Goal: Communication & Community: Answer question/provide support

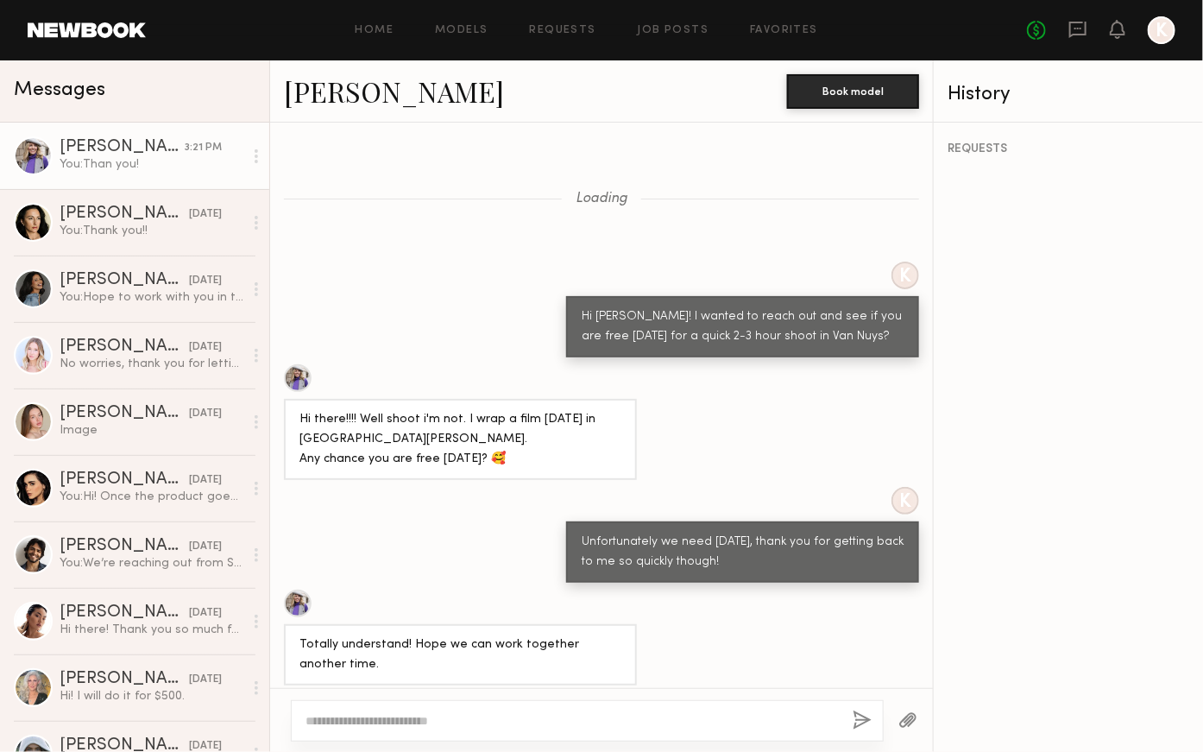
scroll to position [3164, 0]
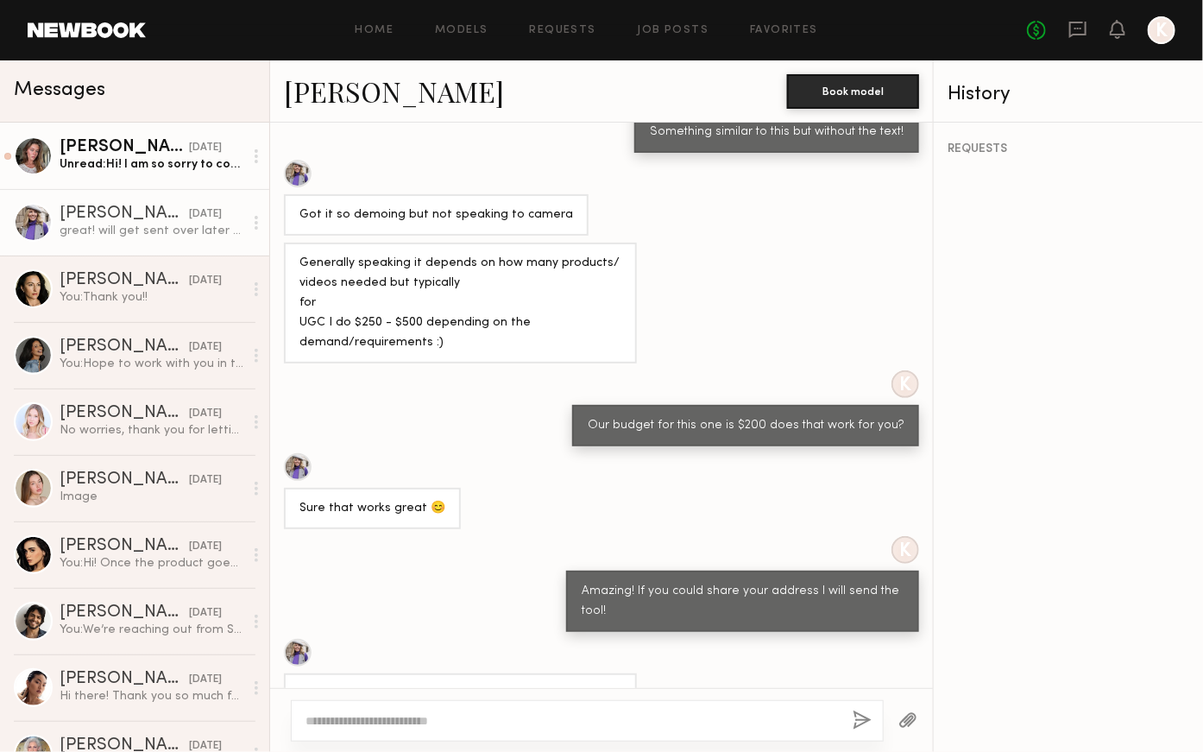
scroll to position [3720, 0]
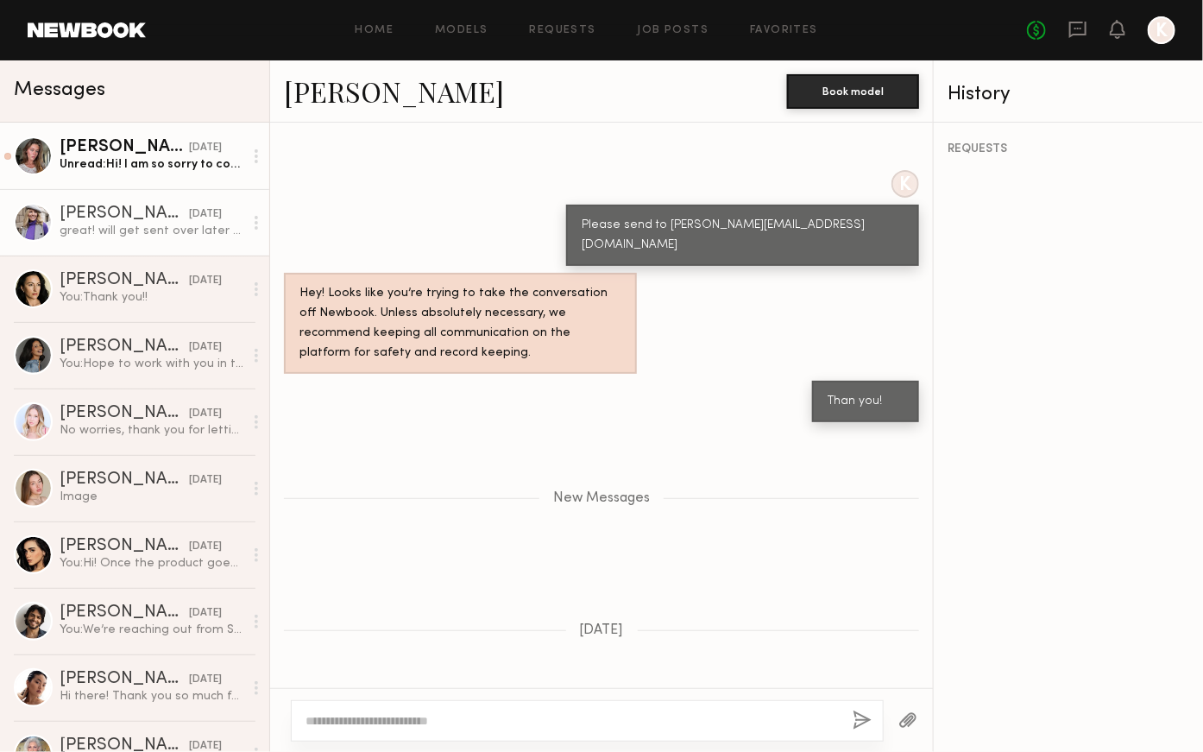
click at [127, 162] on div "Unread: Hi! I am so sorry to confirm and then cancel, But I have to cancel beca…" at bounding box center [152, 164] width 184 height 16
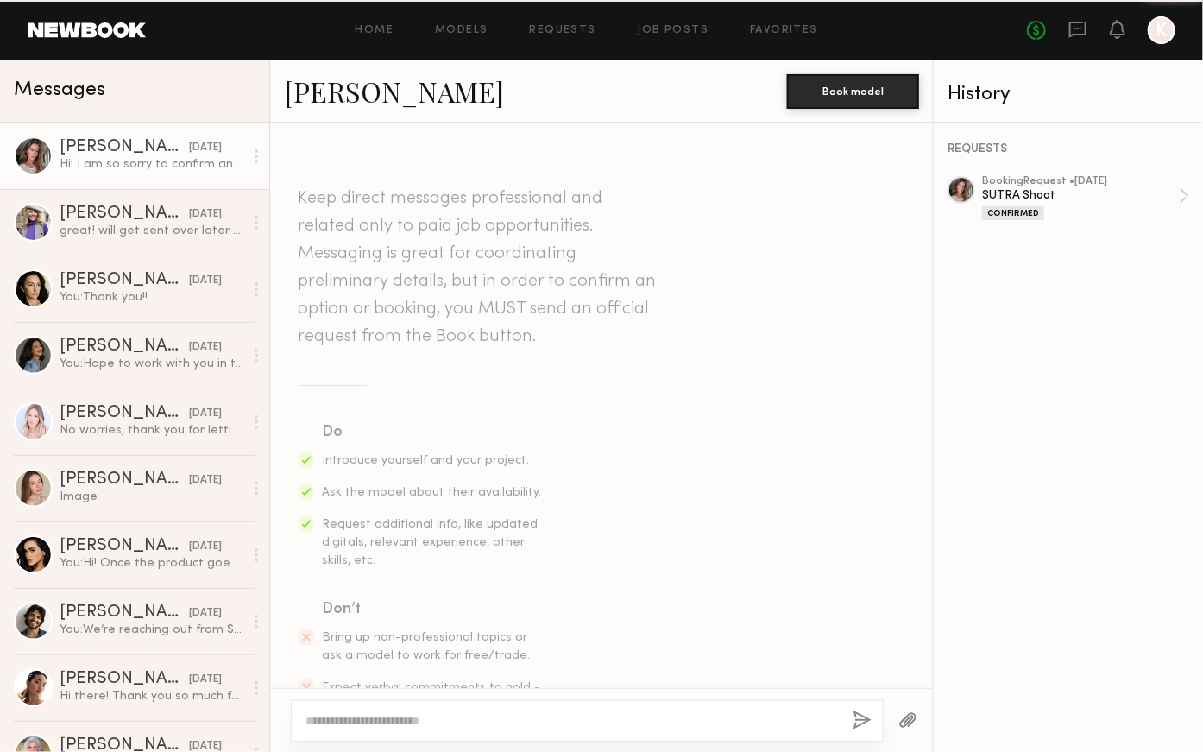
scroll to position [394, 0]
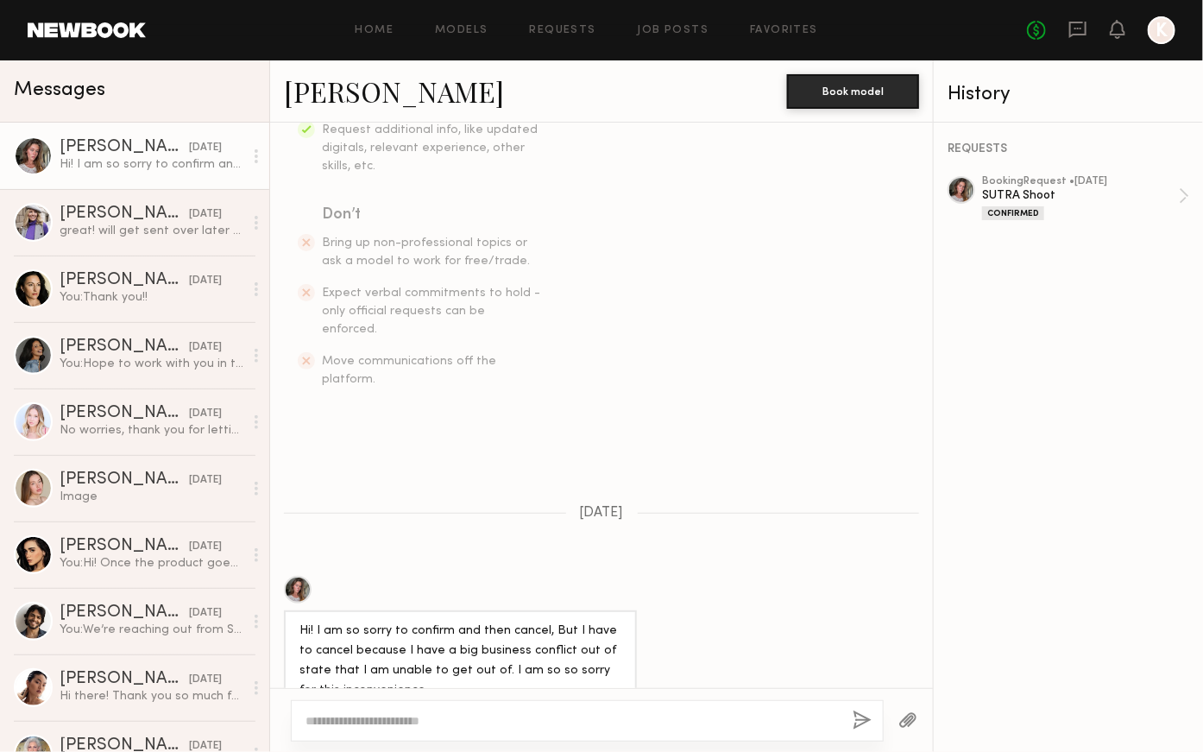
click at [385, 721] on textarea at bounding box center [572, 720] width 533 height 17
type textarea "**********"
click at [864, 720] on button "button" at bounding box center [863, 721] width 19 height 22
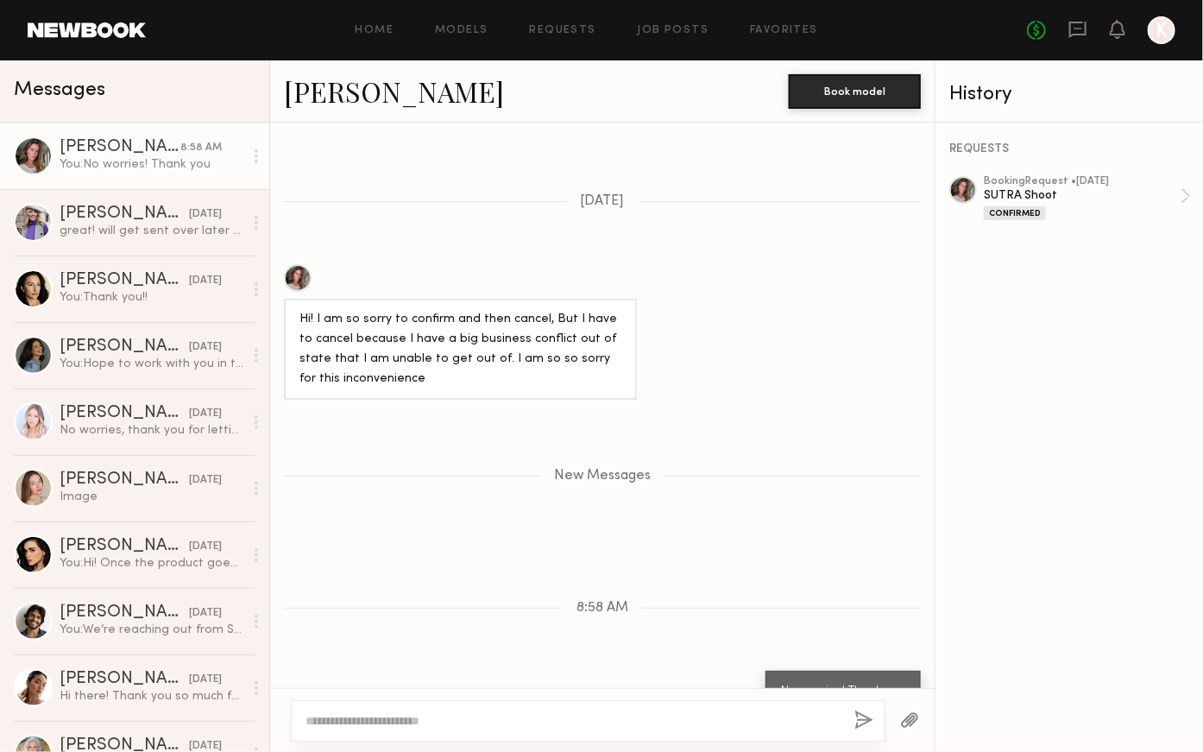
click at [399, 720] on textarea at bounding box center [573, 720] width 535 height 17
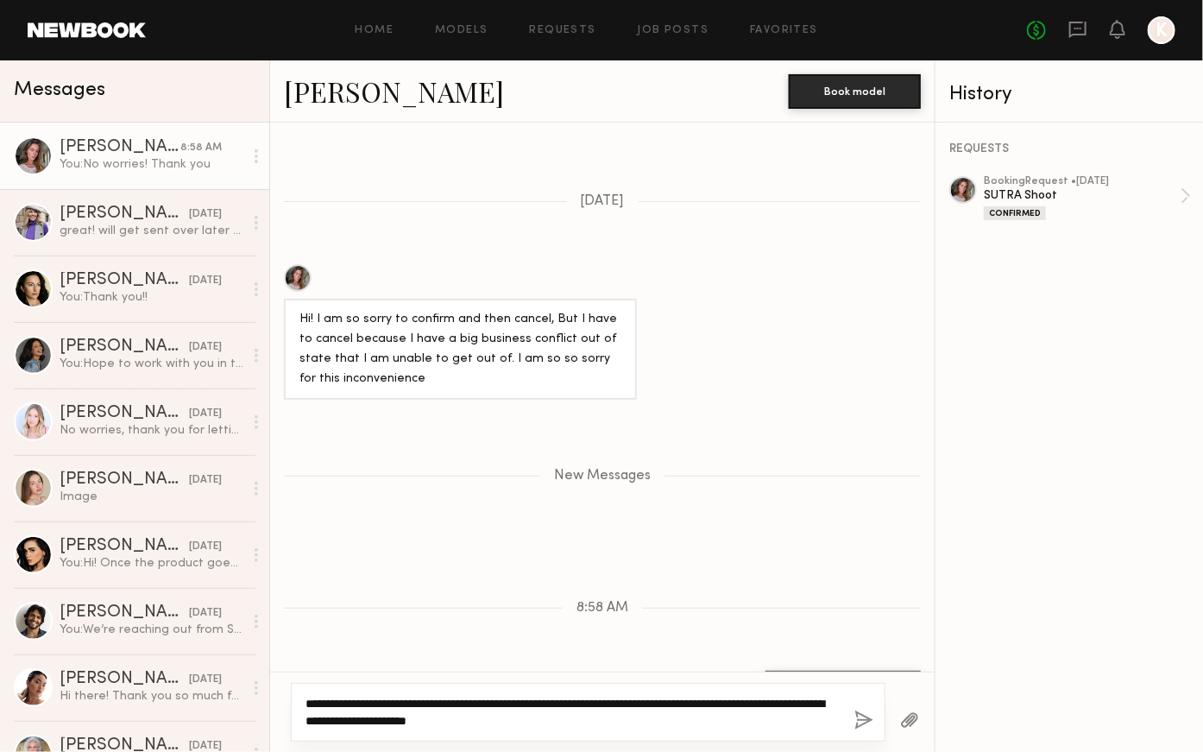
type textarea "**********"
drag, startPoint x: 609, startPoint y: 717, endPoint x: 336, endPoint y: 677, distance: 276.6
click at [337, 677] on div "**********" at bounding box center [602, 711] width 665 height 80
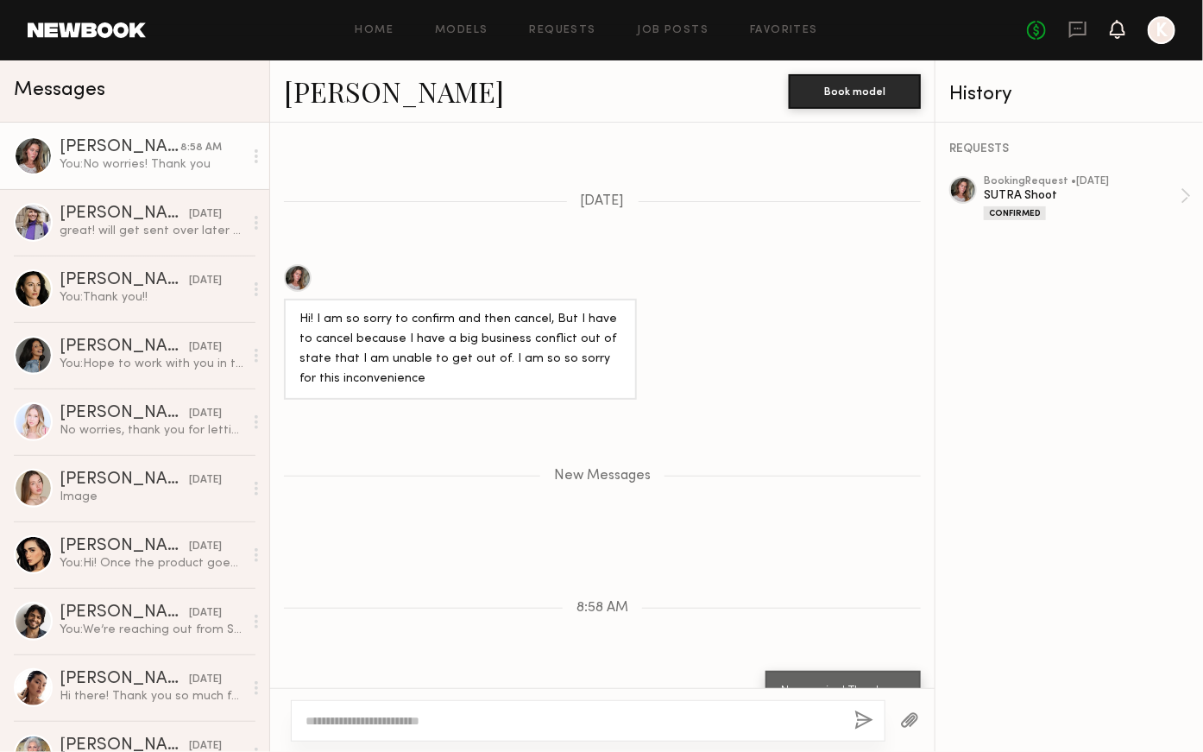
click at [1117, 36] on icon at bounding box center [1117, 37] width 5 height 3
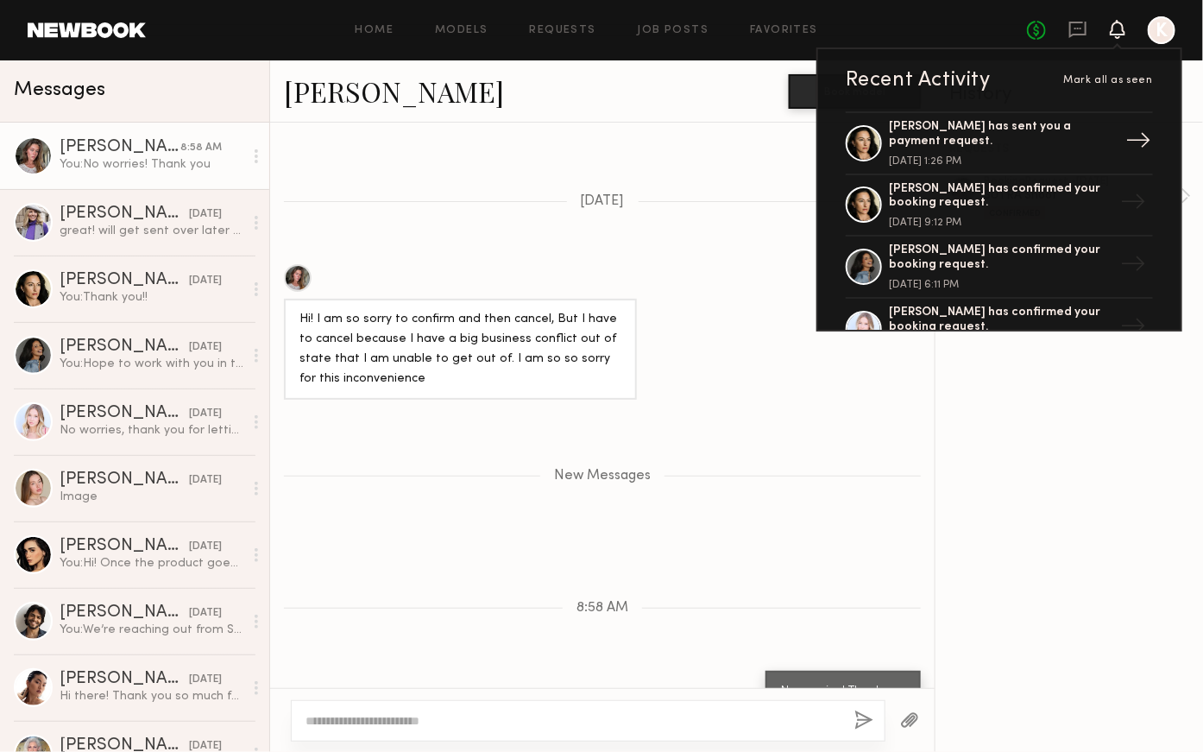
click at [1050, 125] on link "Inga S. has sent you a payment request. August 14, 2025 @ 1:26 PM →" at bounding box center [999, 143] width 307 height 64
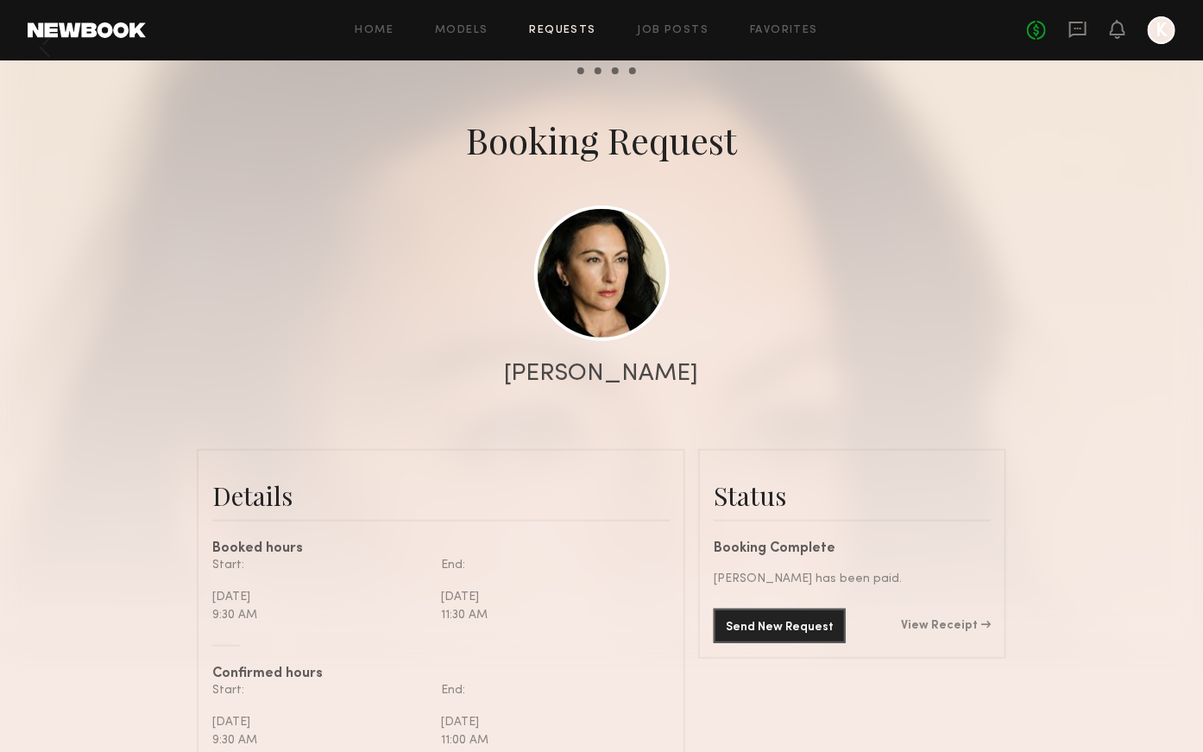
scroll to position [40, 0]
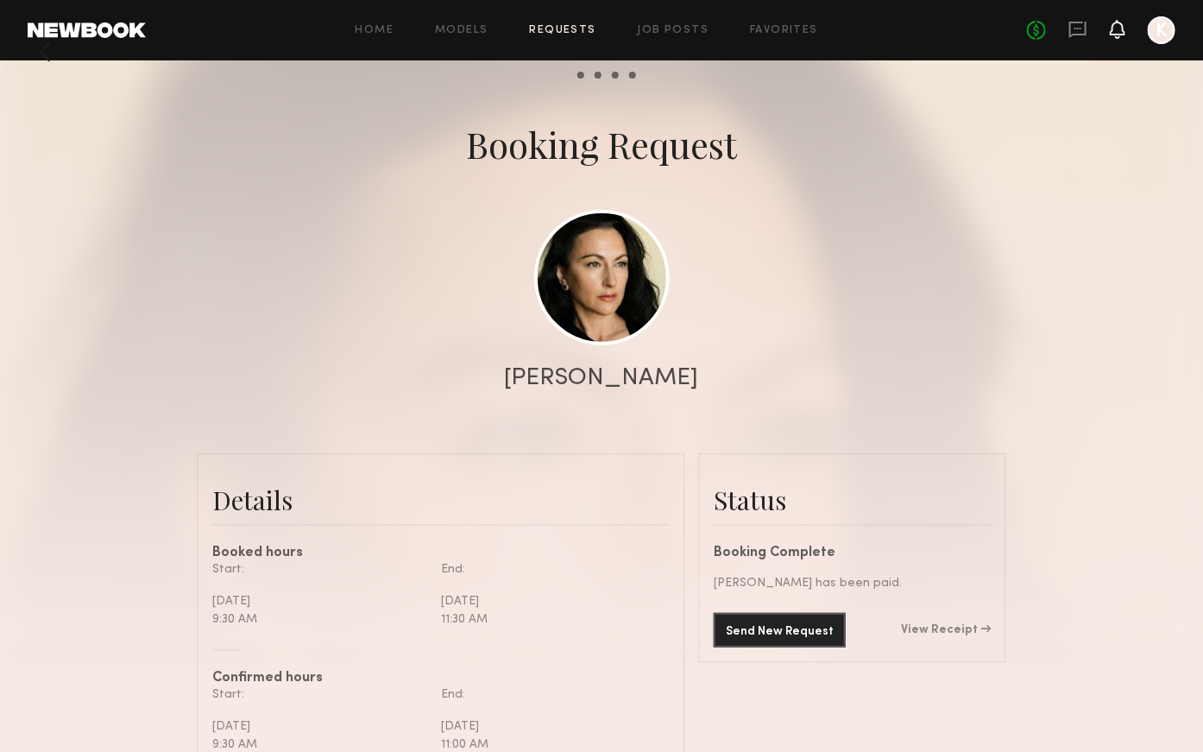
click at [1113, 34] on icon at bounding box center [1118, 28] width 14 height 12
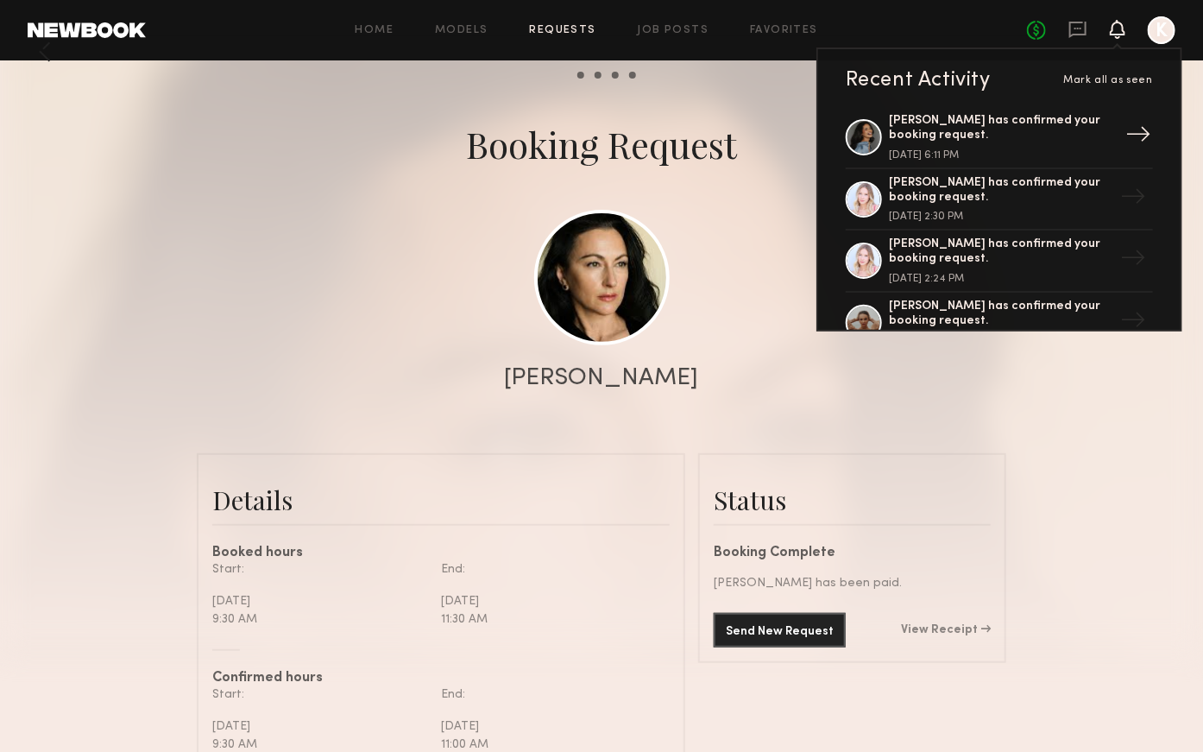
scroll to position [135, 0]
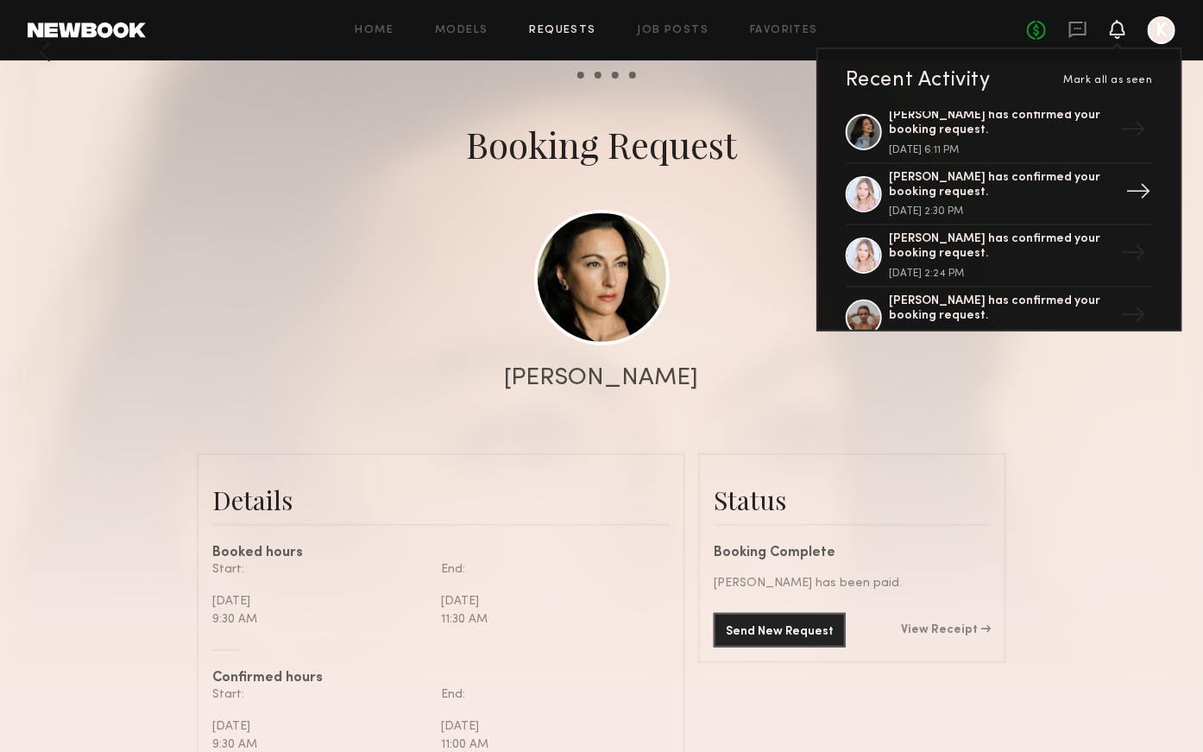
click at [1060, 190] on div "Natalie C. has confirmed your booking request." at bounding box center [1001, 185] width 224 height 29
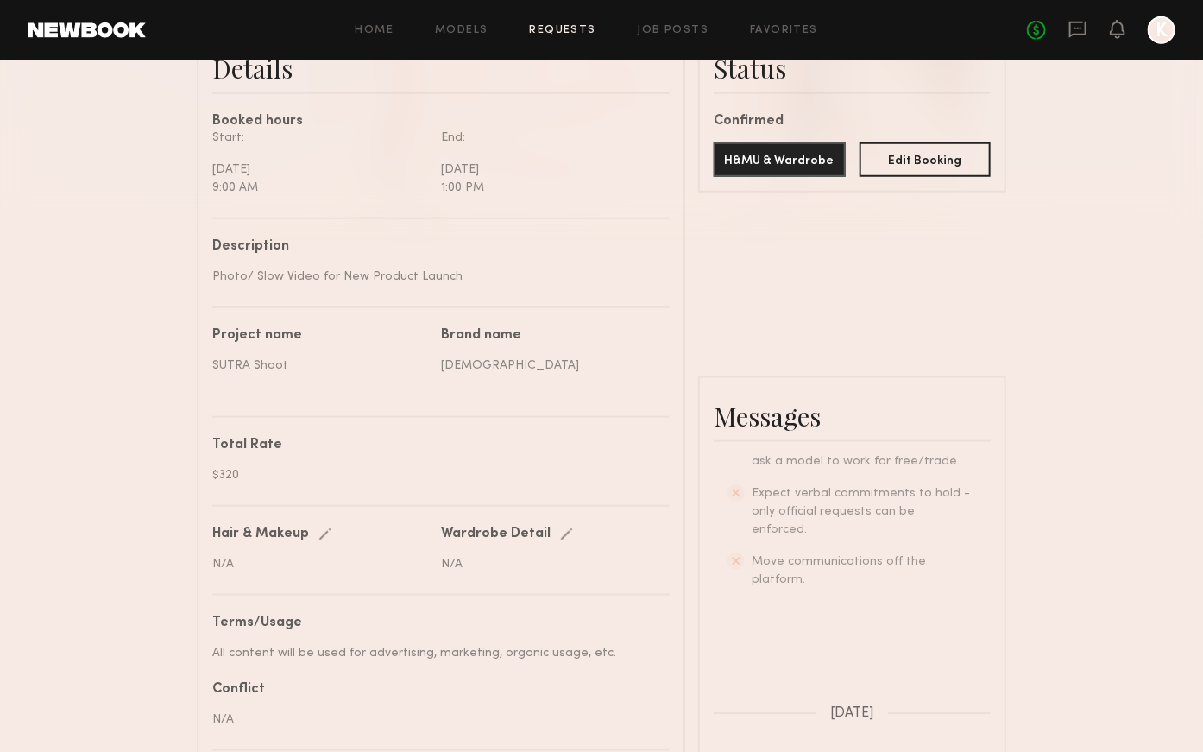
scroll to position [738, 0]
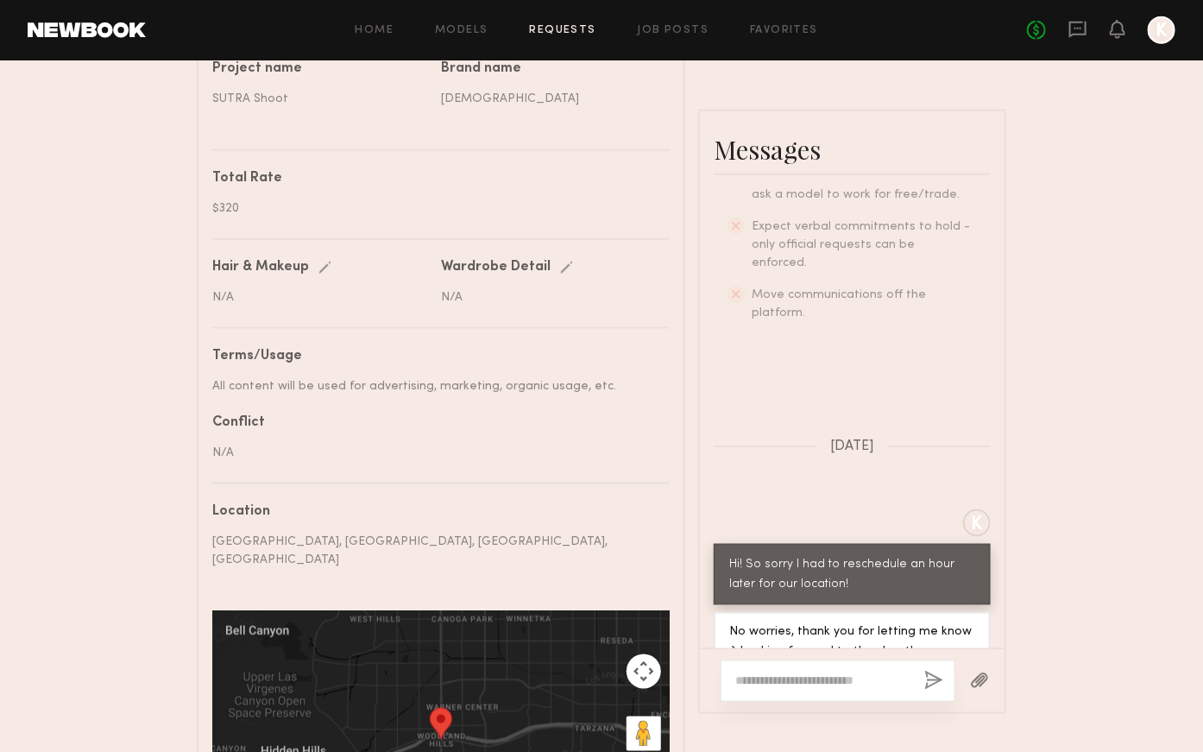
click at [807, 672] on textarea at bounding box center [822, 680] width 175 height 17
paste textarea "**********"
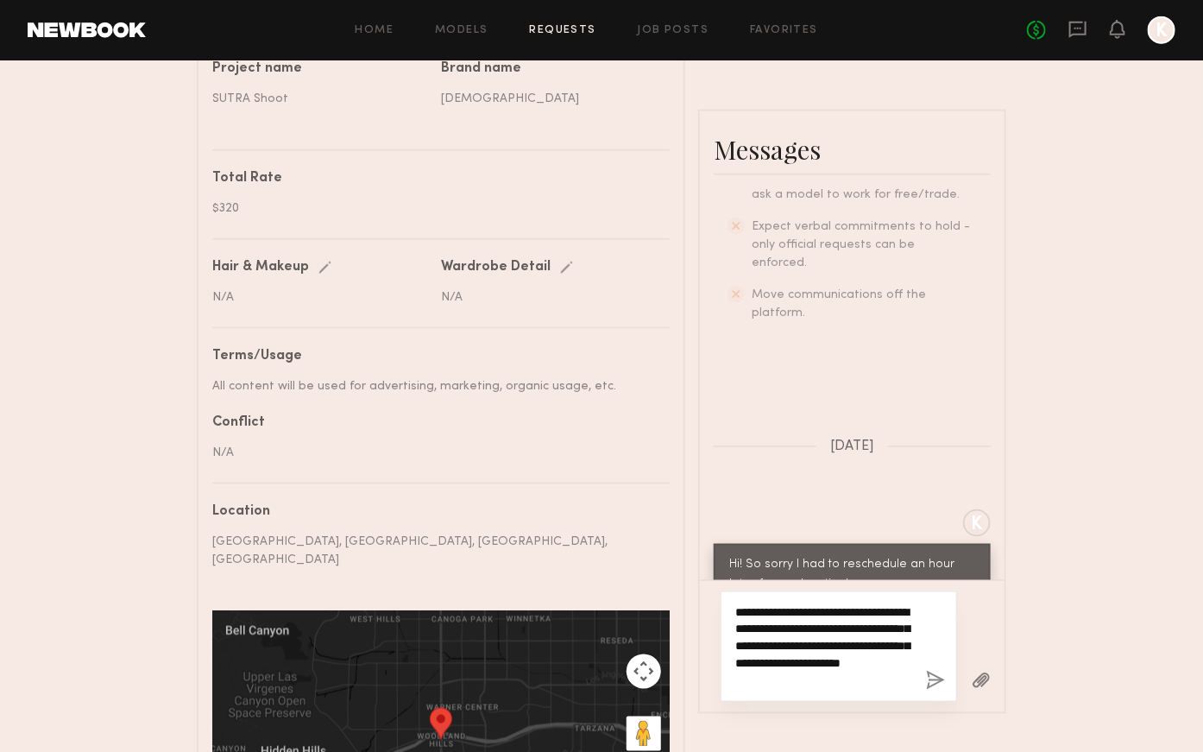
type textarea "**********"
click at [936, 671] on button "button" at bounding box center [935, 682] width 19 height 22
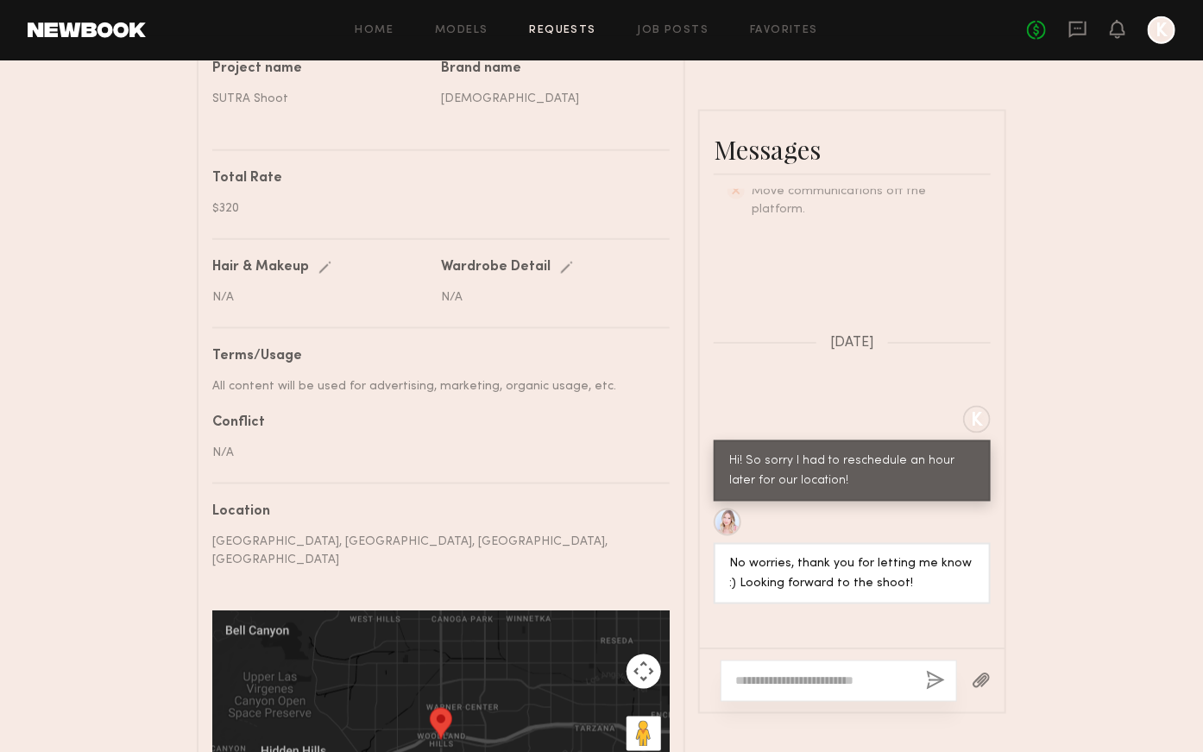
scroll to position [512, 0]
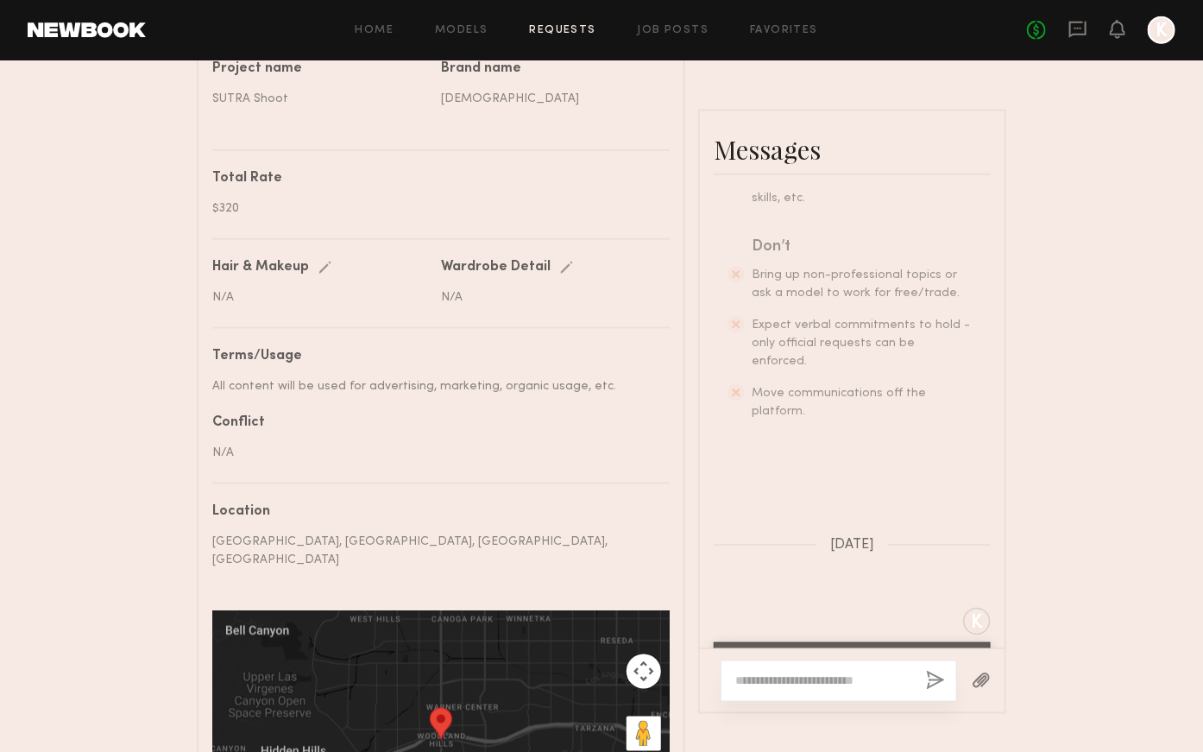
click at [1128, 23] on div "No fees up to $5,000 K" at bounding box center [1101, 30] width 148 height 28
click at [1119, 23] on icon at bounding box center [1118, 28] width 14 height 12
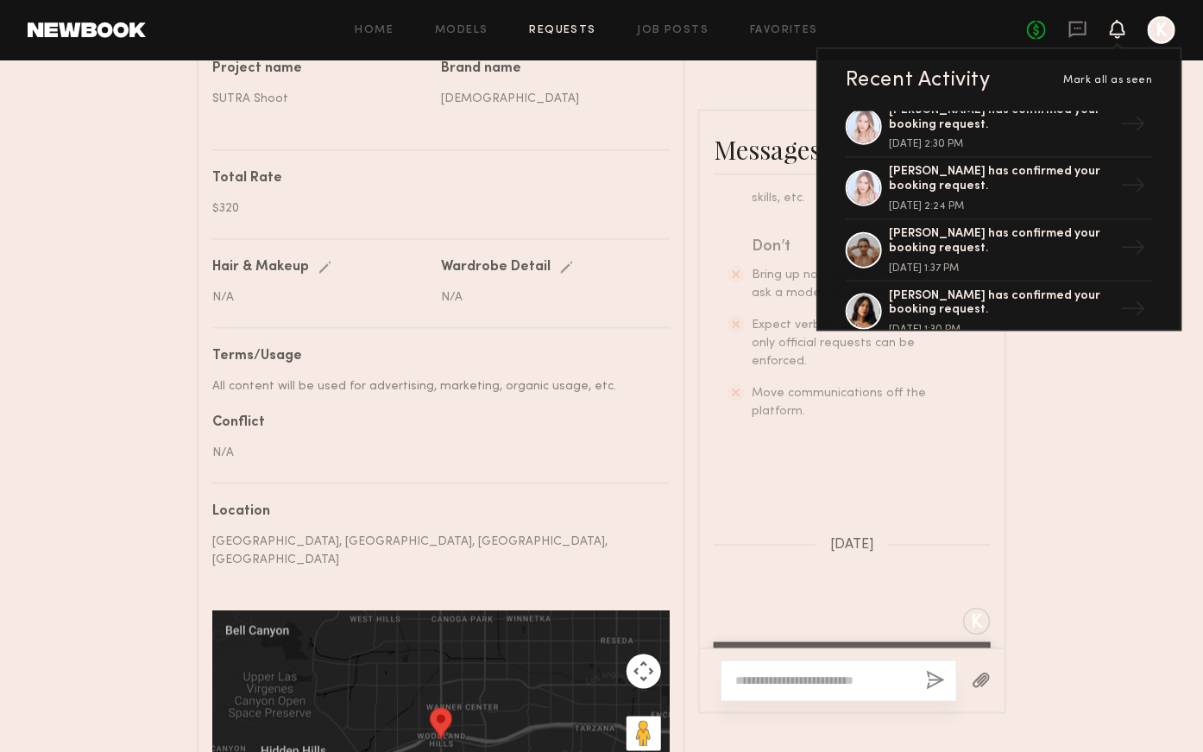
scroll to position [203, 0]
click at [1026, 256] on div "Sasha S. has confirmed your booking request. August 11, 2025 @ 1:37 PM" at bounding box center [1001, 249] width 224 height 47
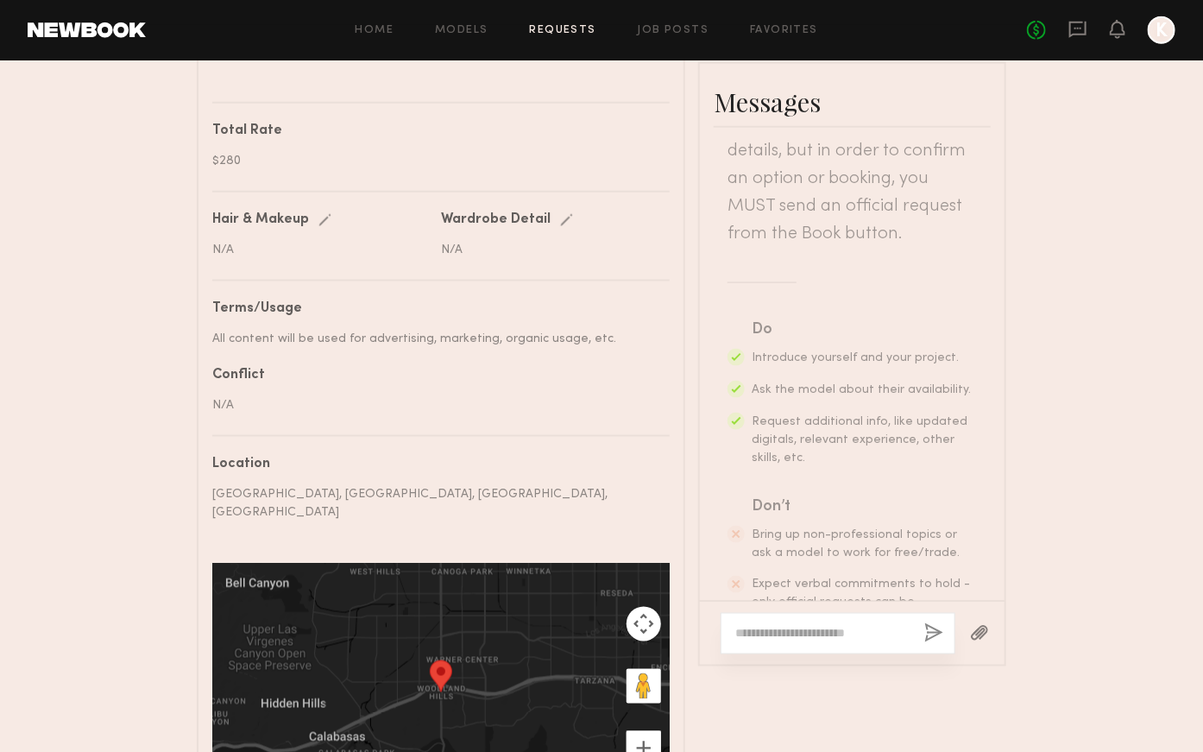
scroll to position [789, 0]
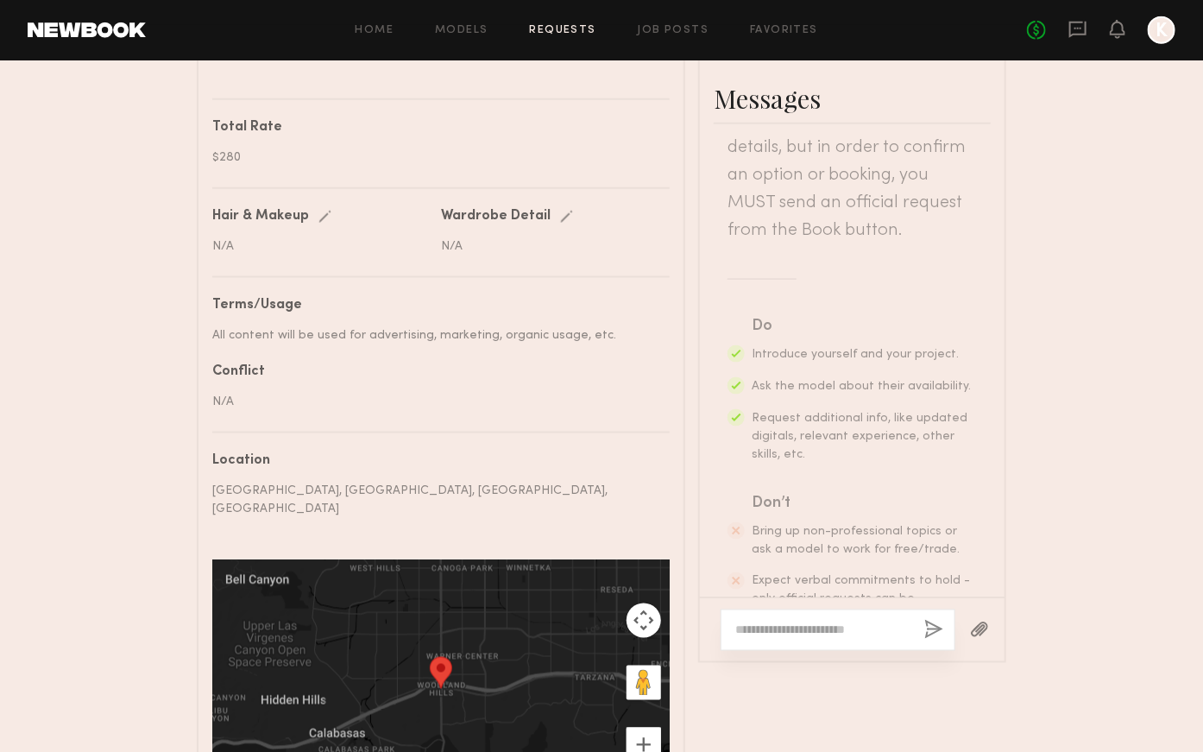
click at [821, 624] on textarea at bounding box center [822, 629] width 175 height 17
paste textarea "**********"
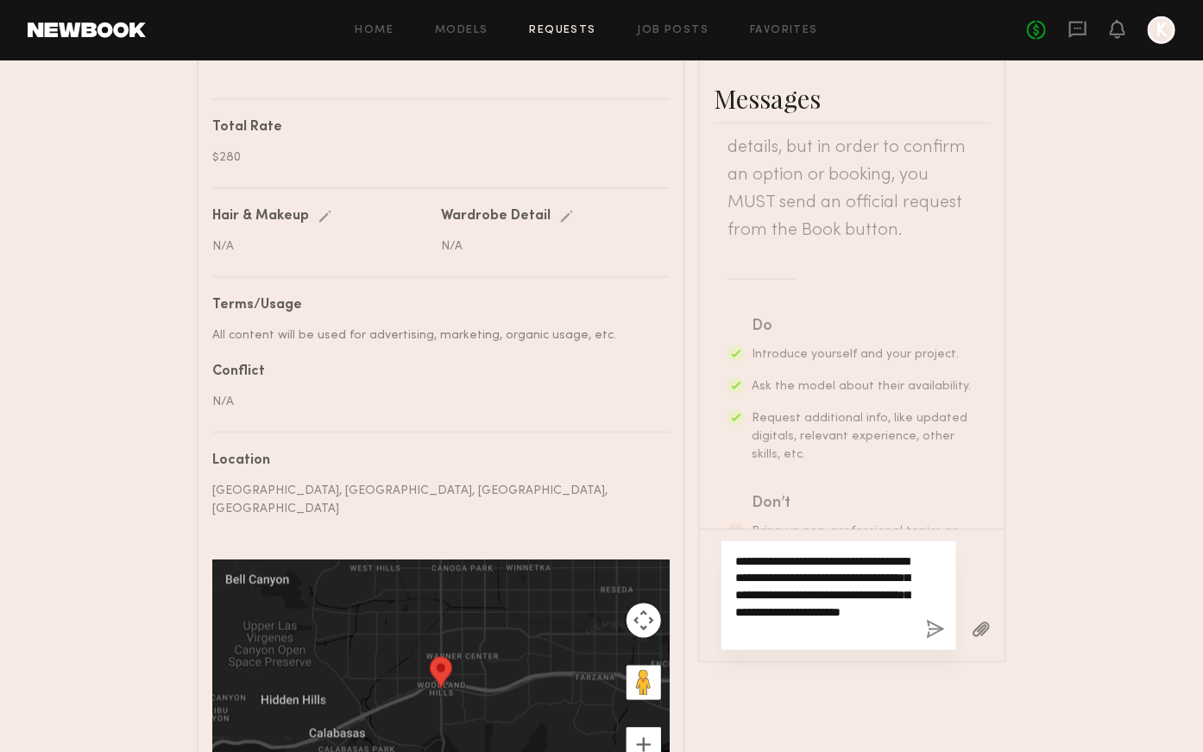
type textarea "**********"
click at [942, 620] on button "button" at bounding box center [935, 631] width 19 height 22
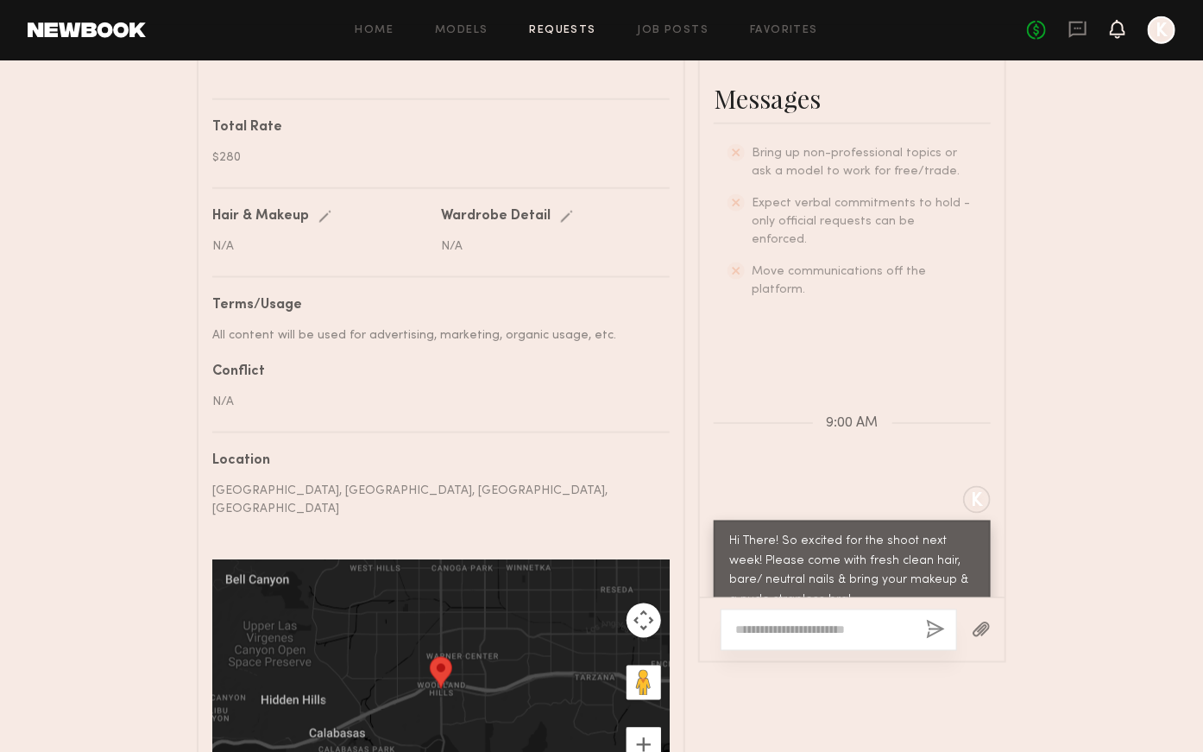
click at [1115, 34] on icon at bounding box center [1118, 28] width 14 height 12
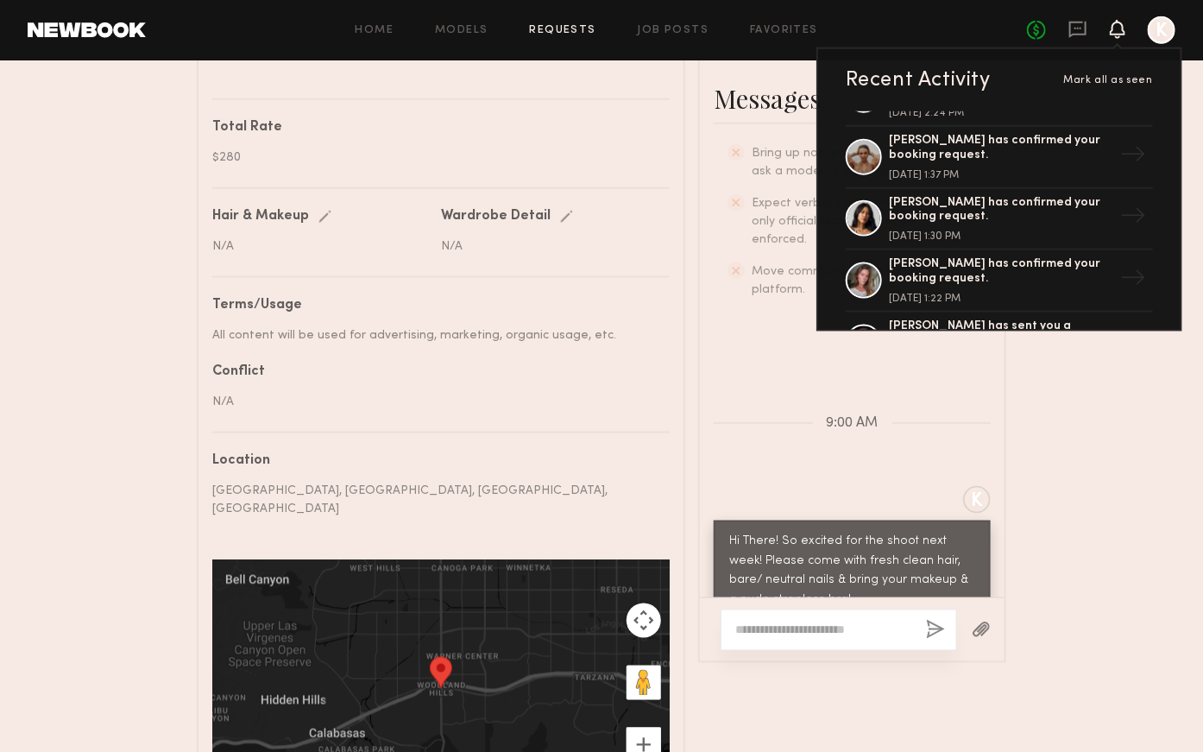
scroll to position [306, 0]
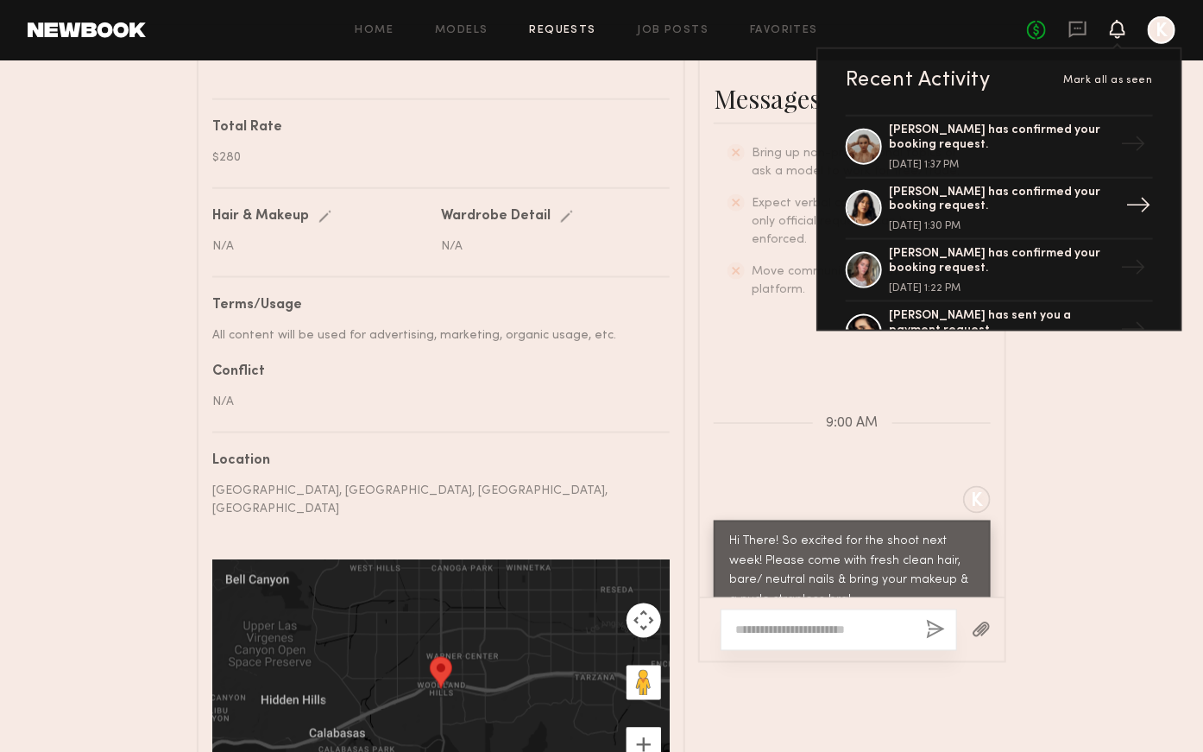
click at [1065, 198] on div "Ericka B. has confirmed your booking request." at bounding box center [1001, 200] width 224 height 29
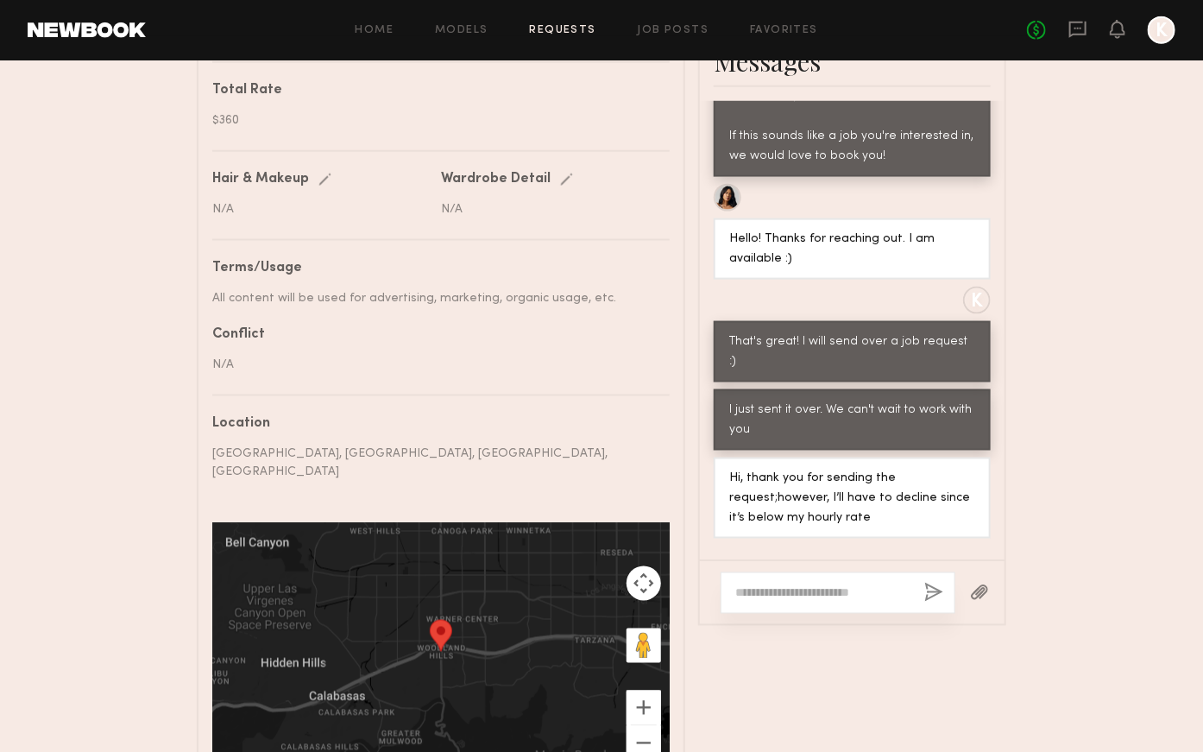
scroll to position [936, 0]
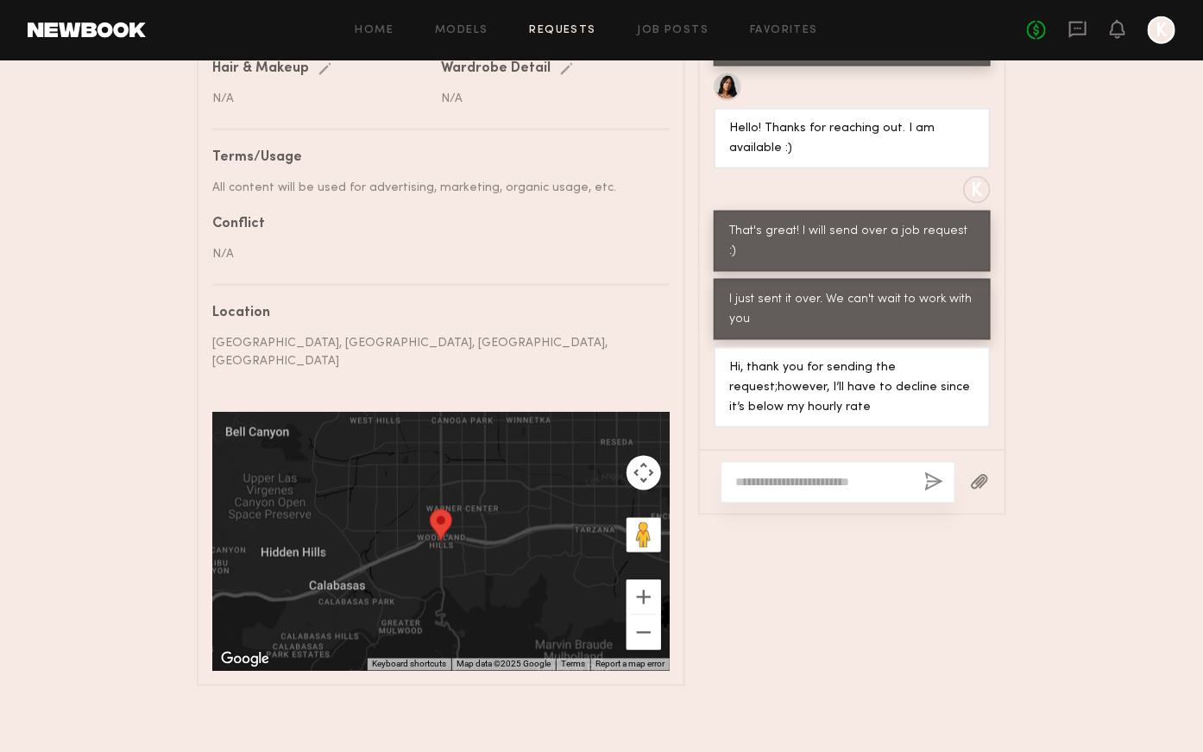
click at [848, 462] on div at bounding box center [838, 482] width 235 height 41
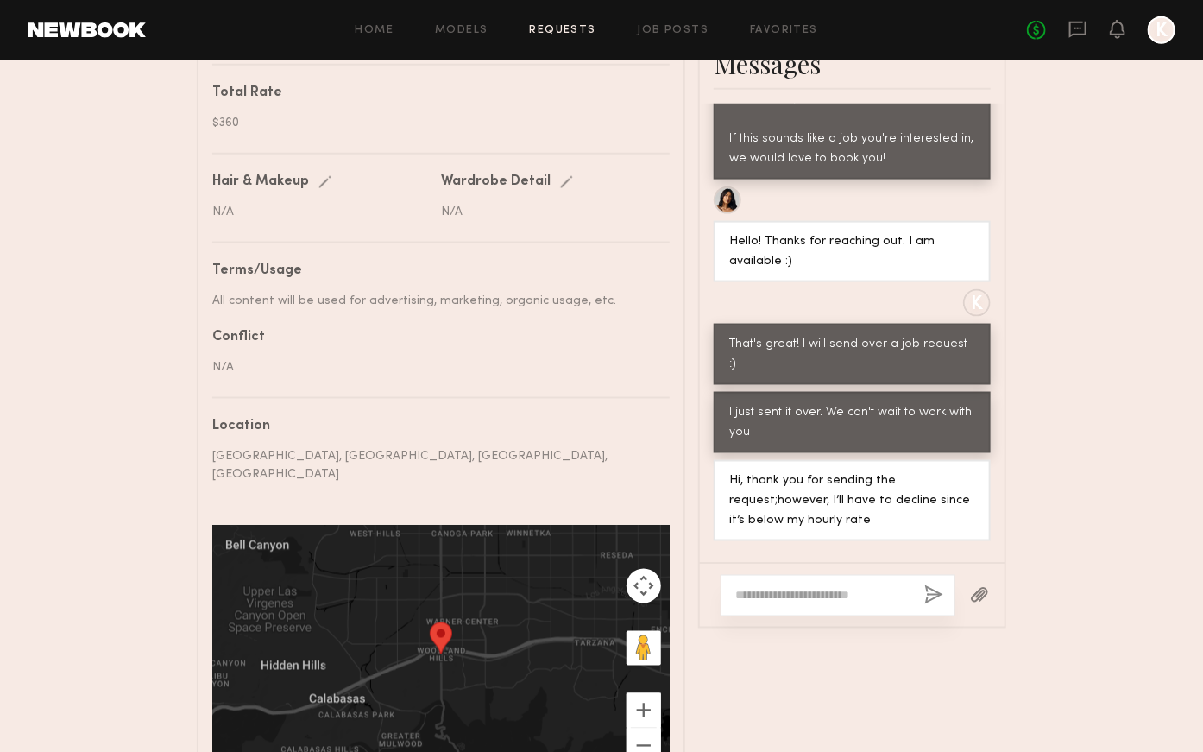
scroll to position [872, 0]
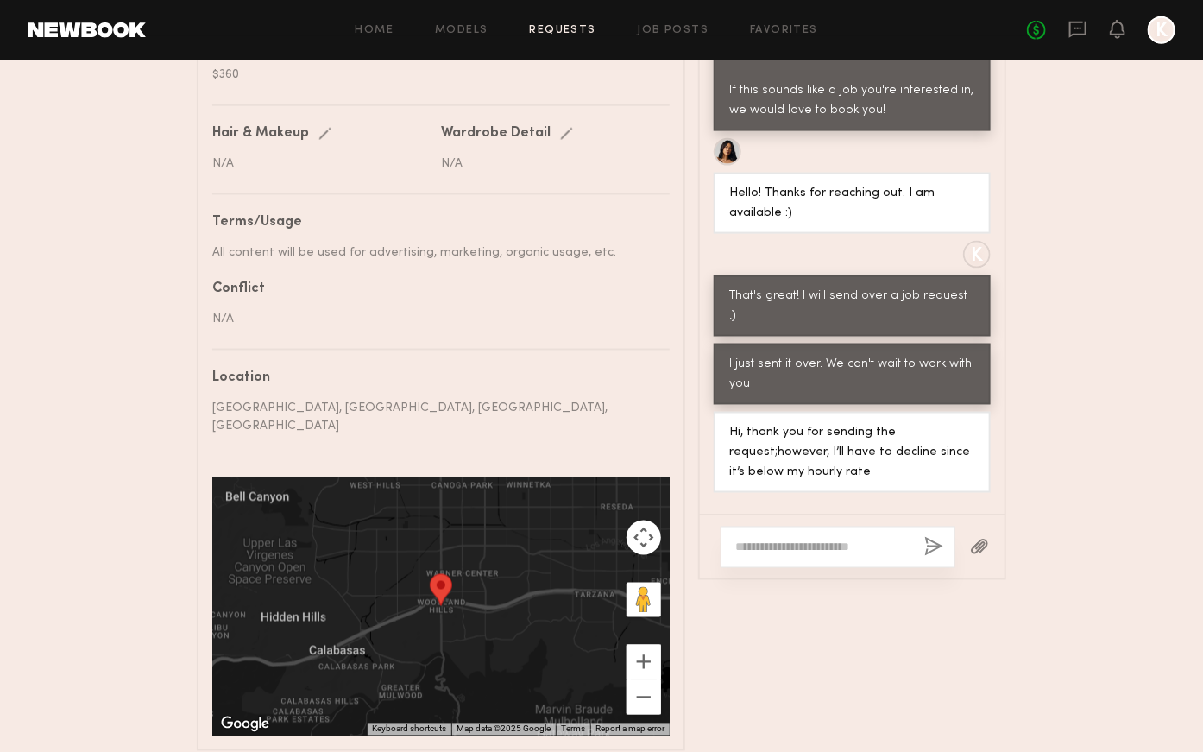
click at [822, 539] on textarea at bounding box center [822, 547] width 175 height 17
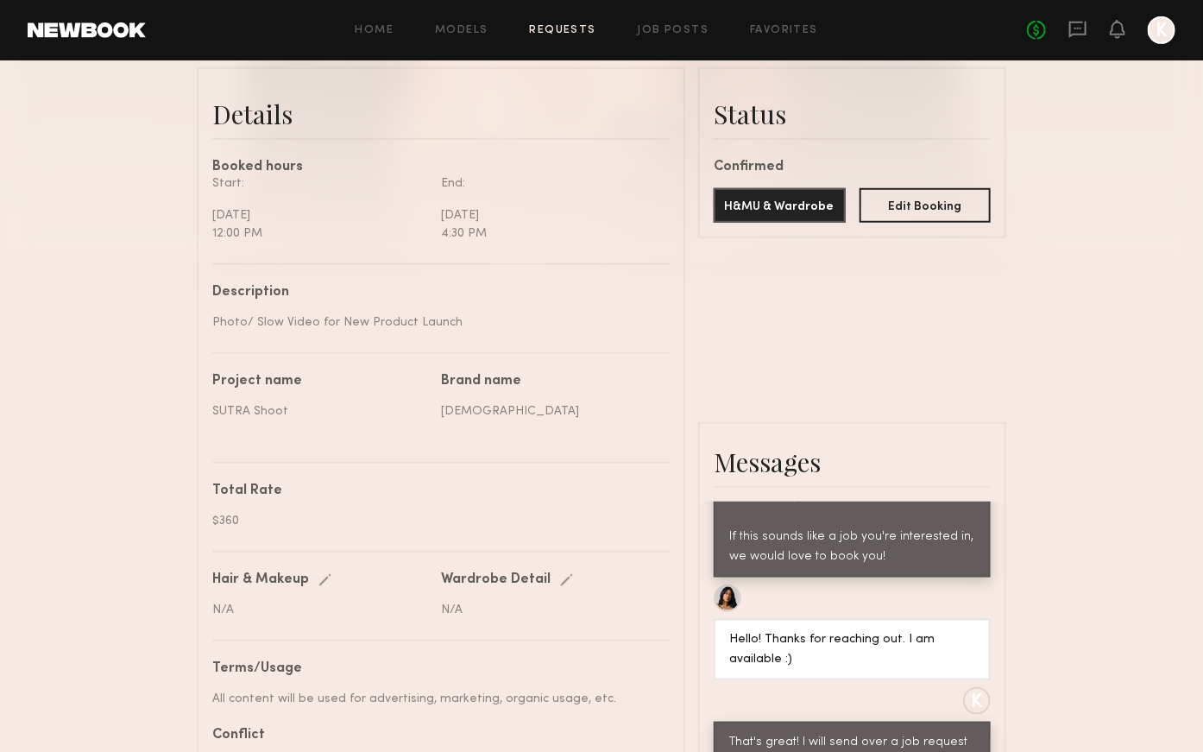
scroll to position [209, 0]
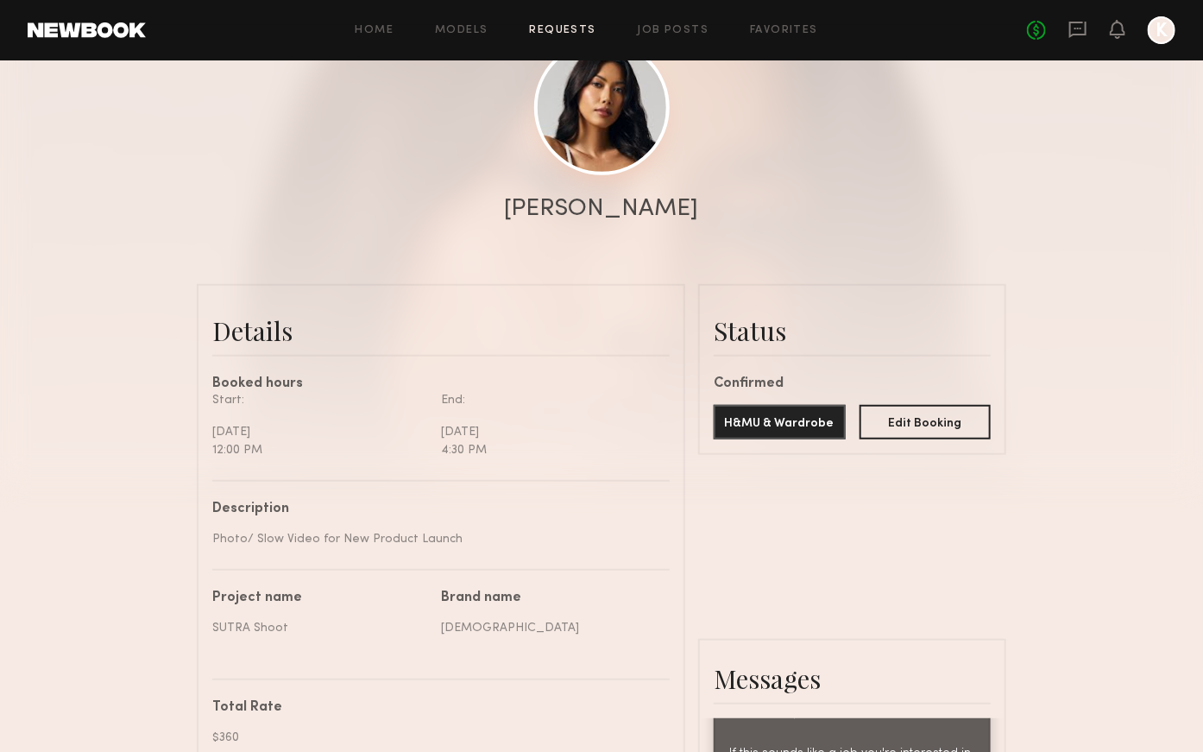
click at [642, 121] on link at bounding box center [601, 107] width 135 height 135
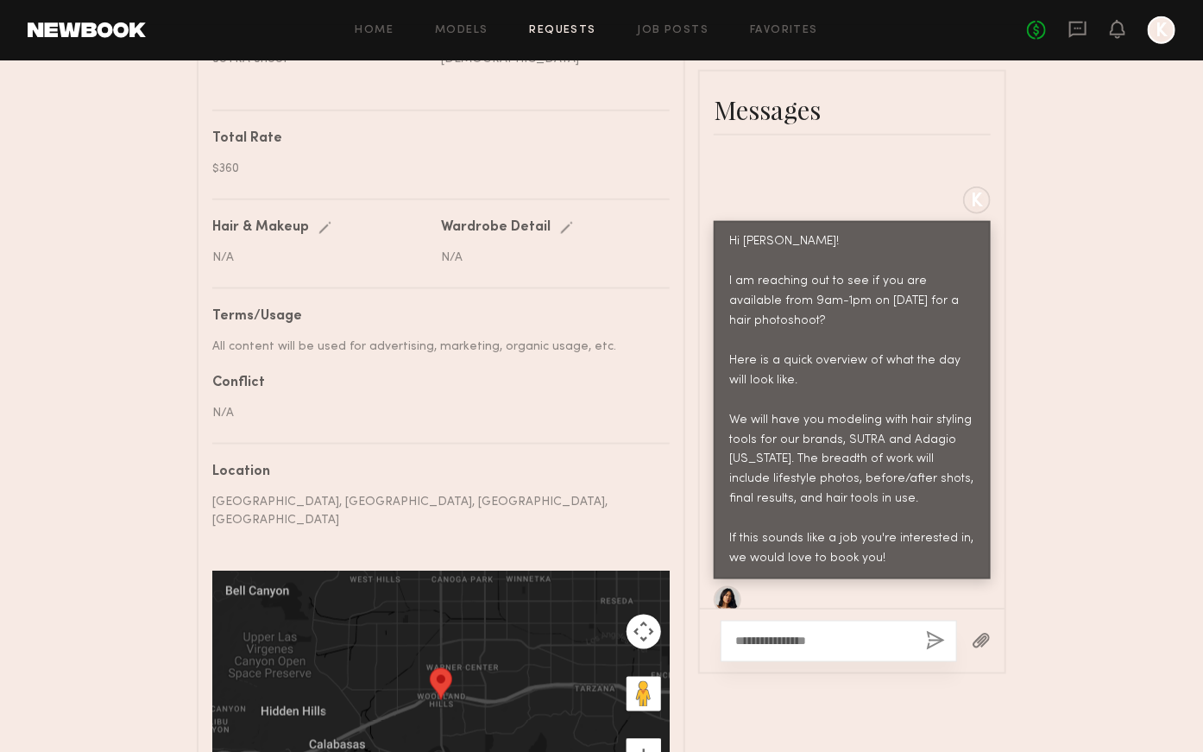
scroll to position [907, 0]
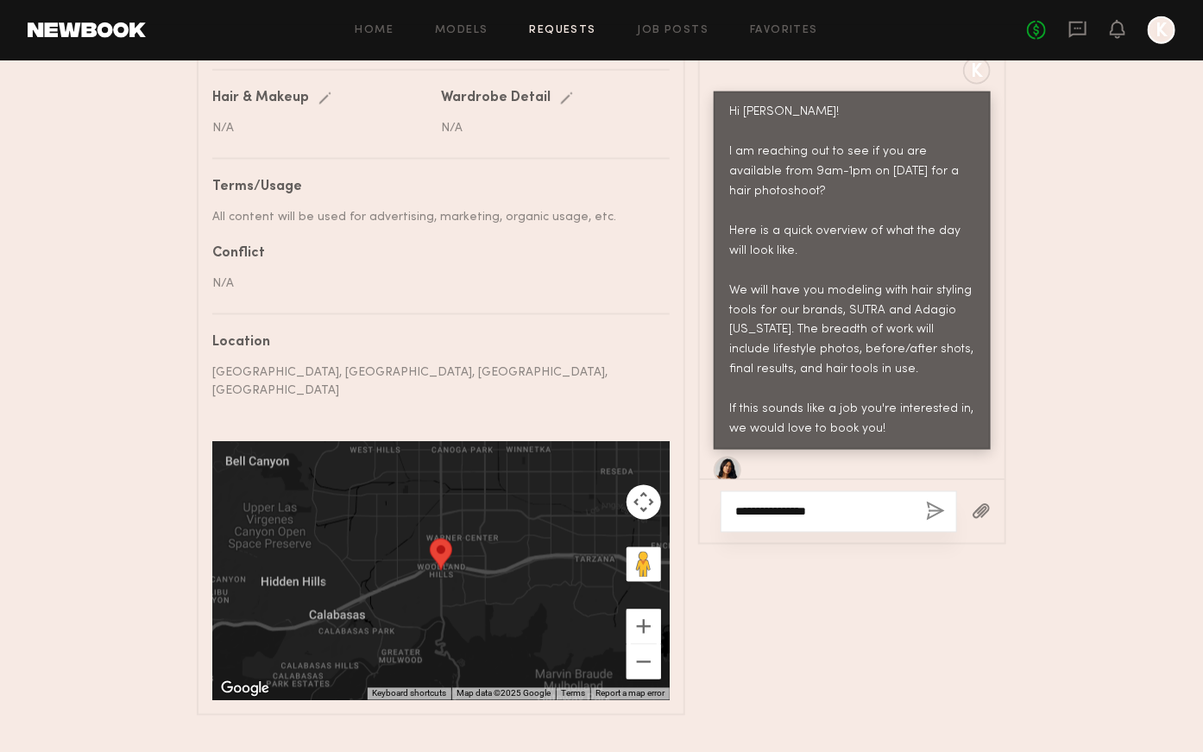
click at [854, 507] on textarea "**********" at bounding box center [823, 511] width 177 height 17
type textarea "**********"
click at [936, 501] on button "button" at bounding box center [935, 512] width 19 height 22
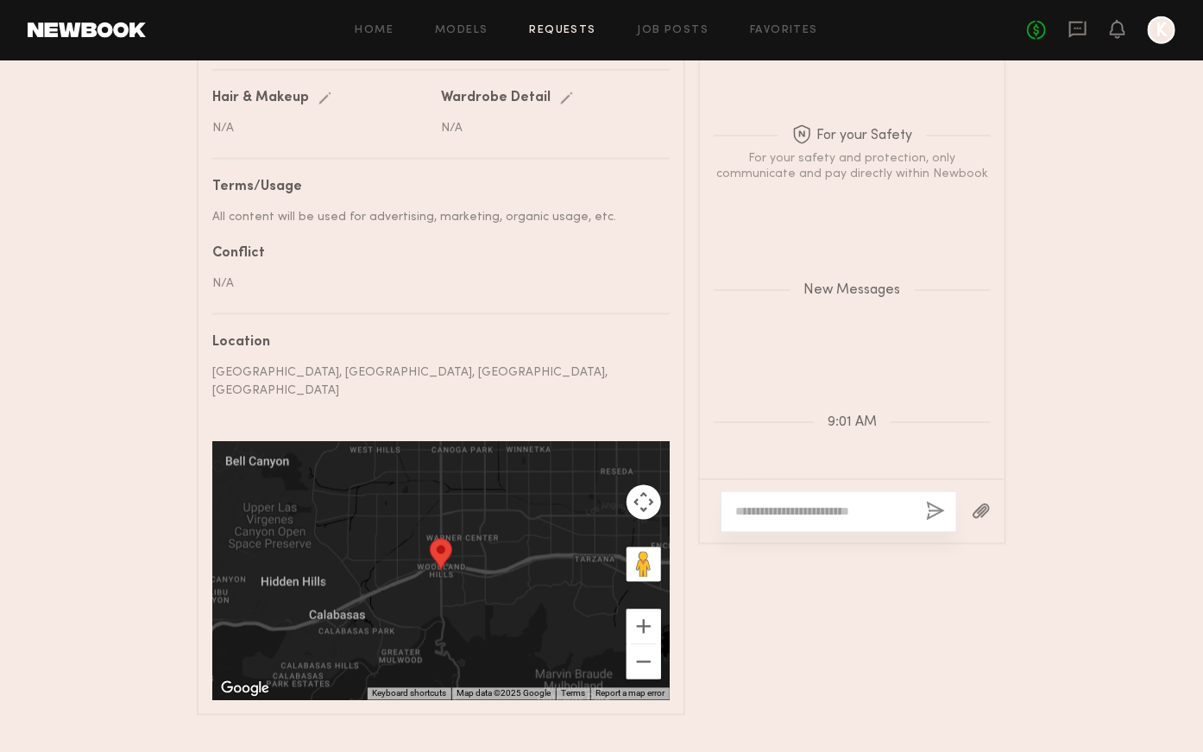
click at [838, 503] on textarea at bounding box center [823, 511] width 177 height 17
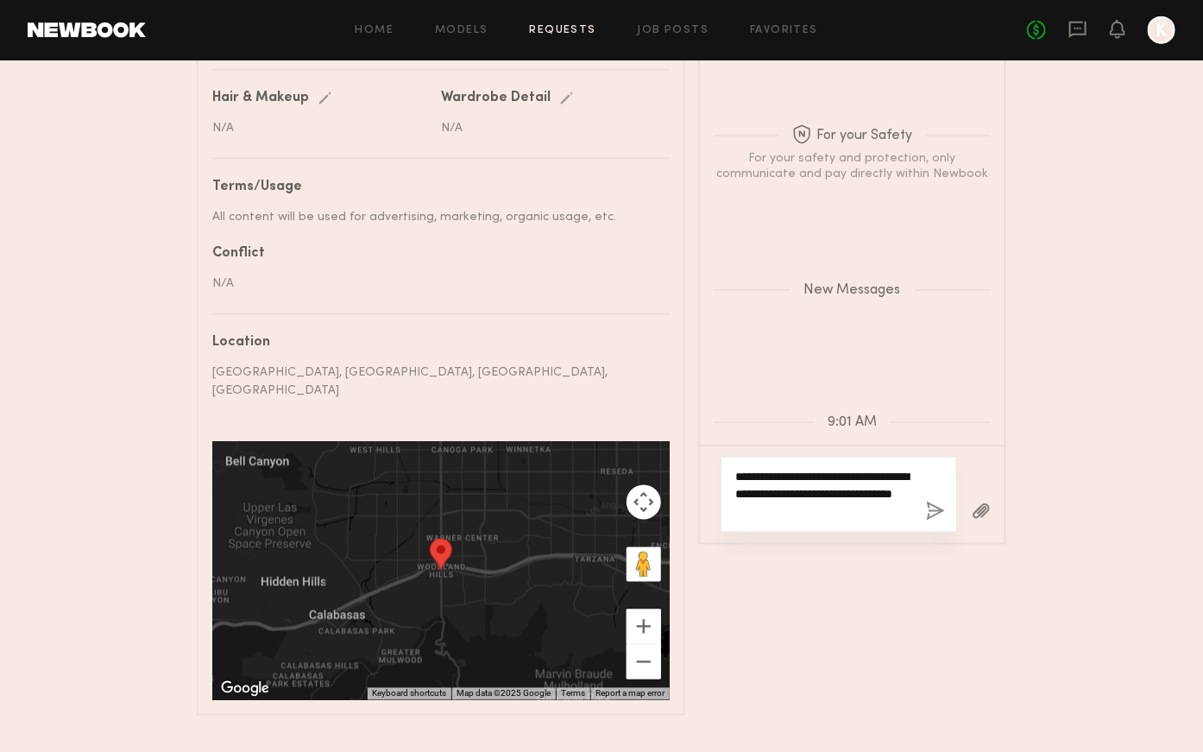
type textarea "**********"
click at [946, 501] on div "**********" at bounding box center [839, 495] width 236 height 76
click at [940, 501] on button "button" at bounding box center [935, 512] width 19 height 22
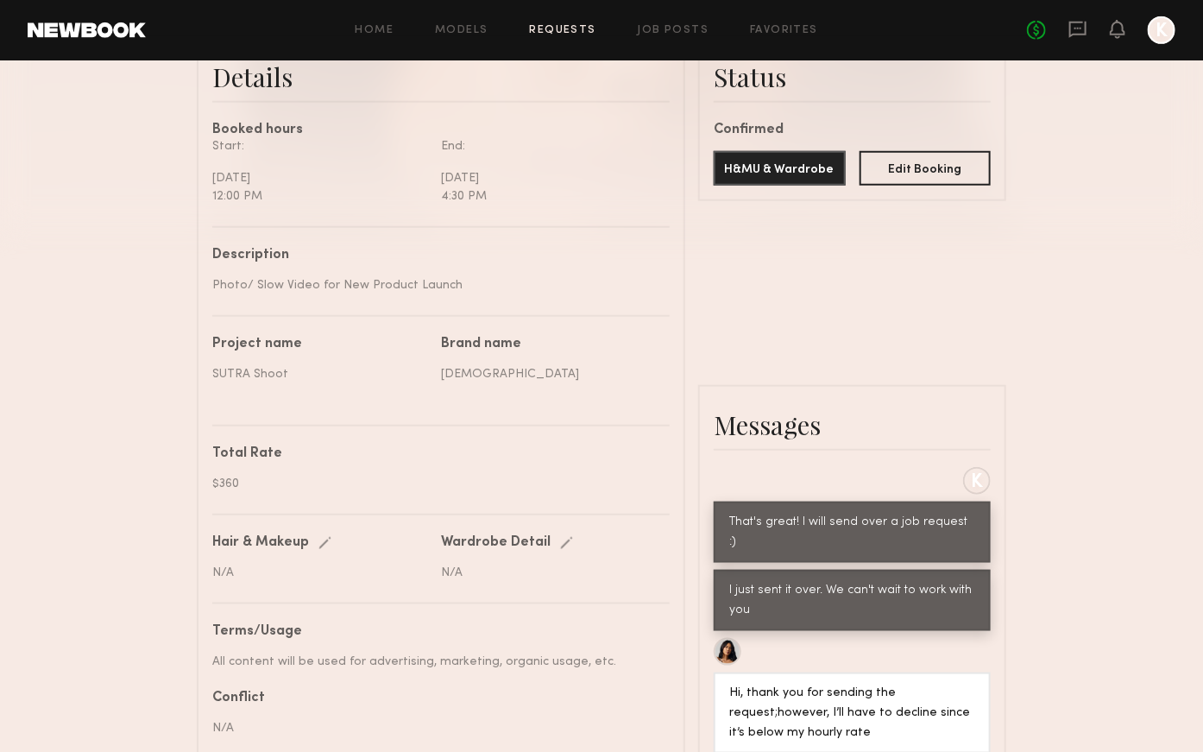
scroll to position [434, 0]
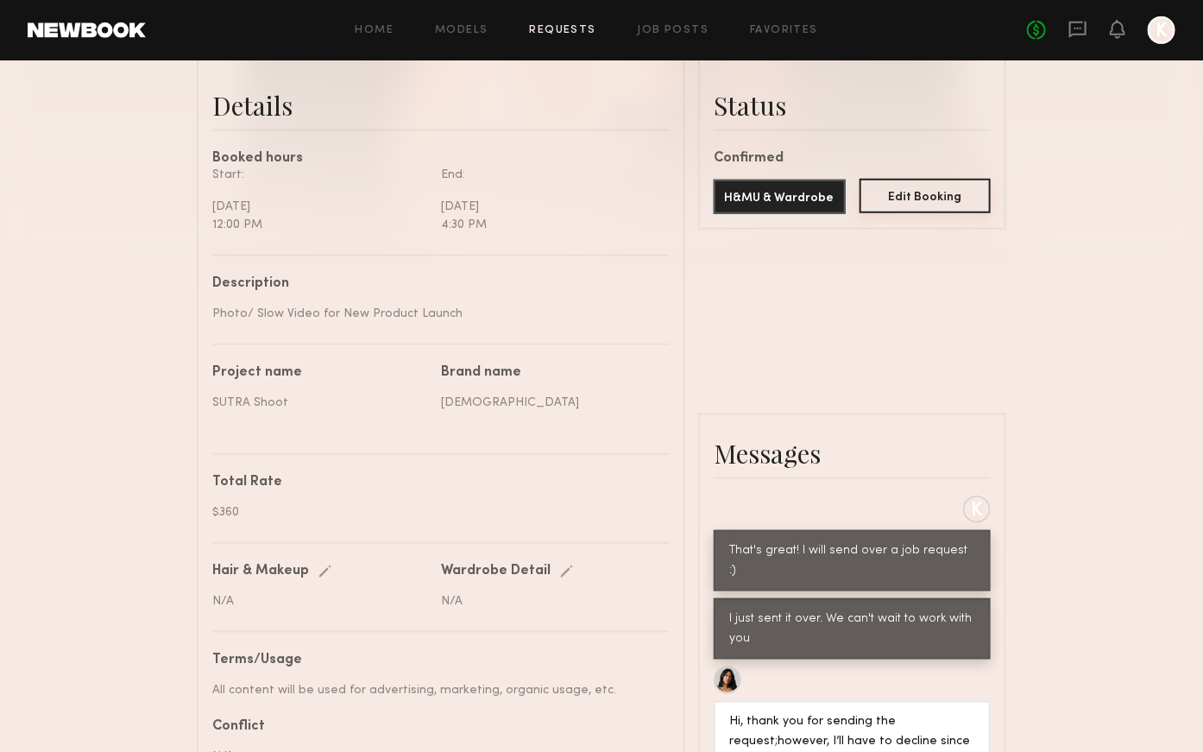
click at [963, 188] on button "Edit Booking" at bounding box center [926, 196] width 132 height 35
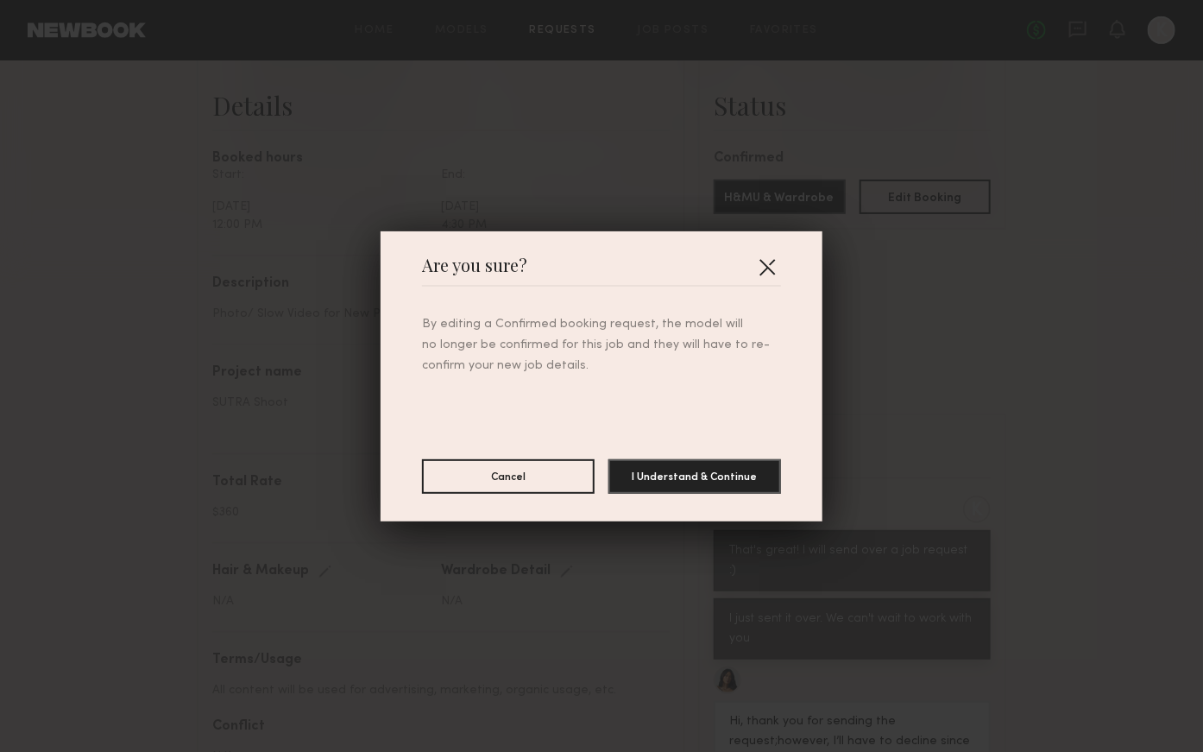
click at [759, 265] on button "button" at bounding box center [767, 267] width 28 height 28
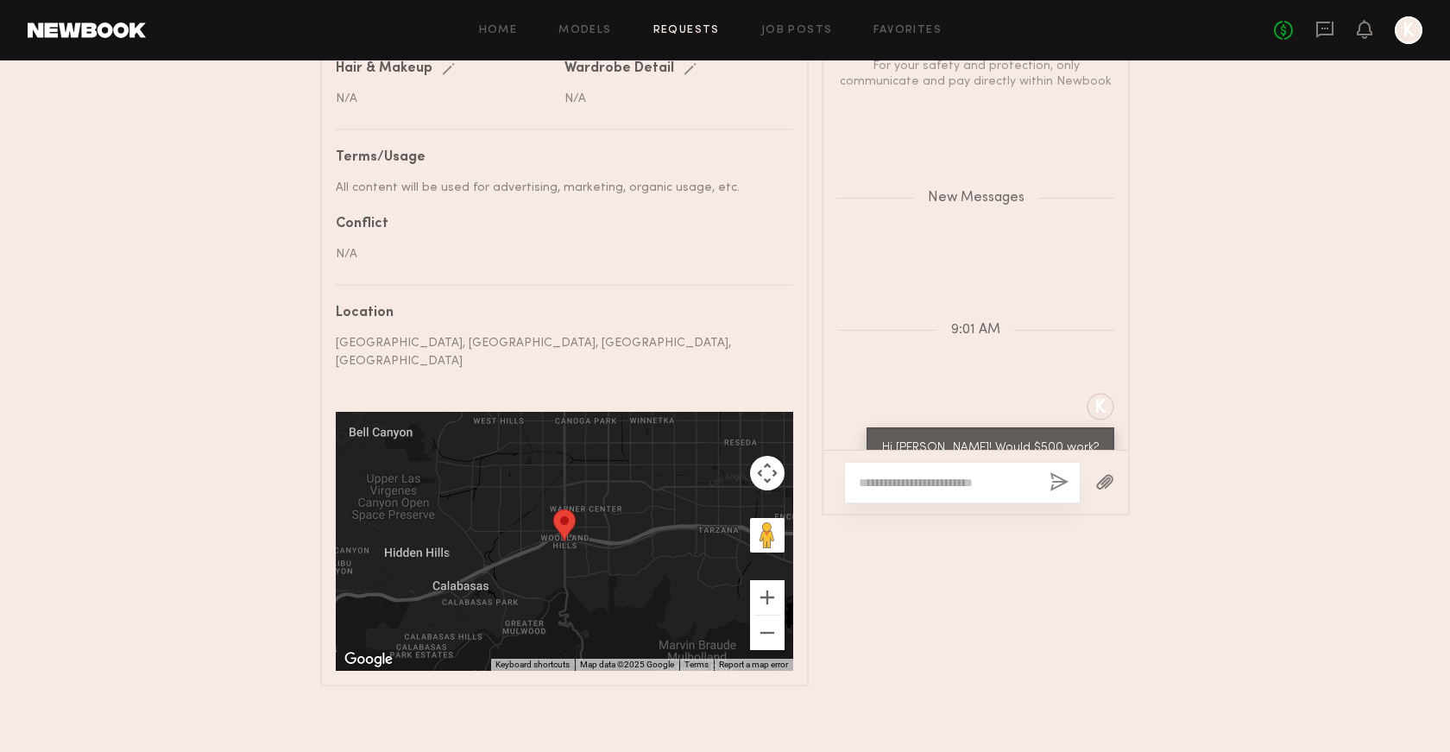
scroll to position [1774, 0]
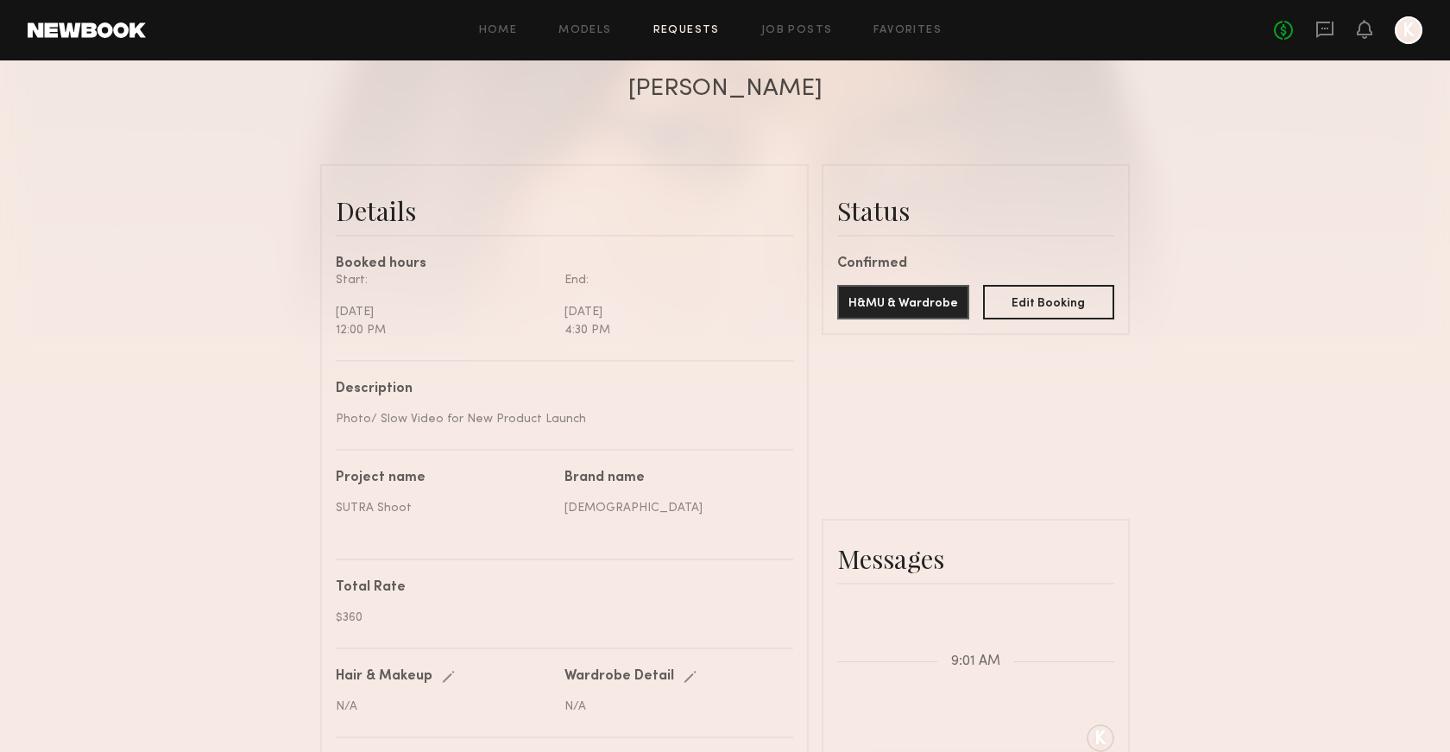
scroll to position [255, 0]
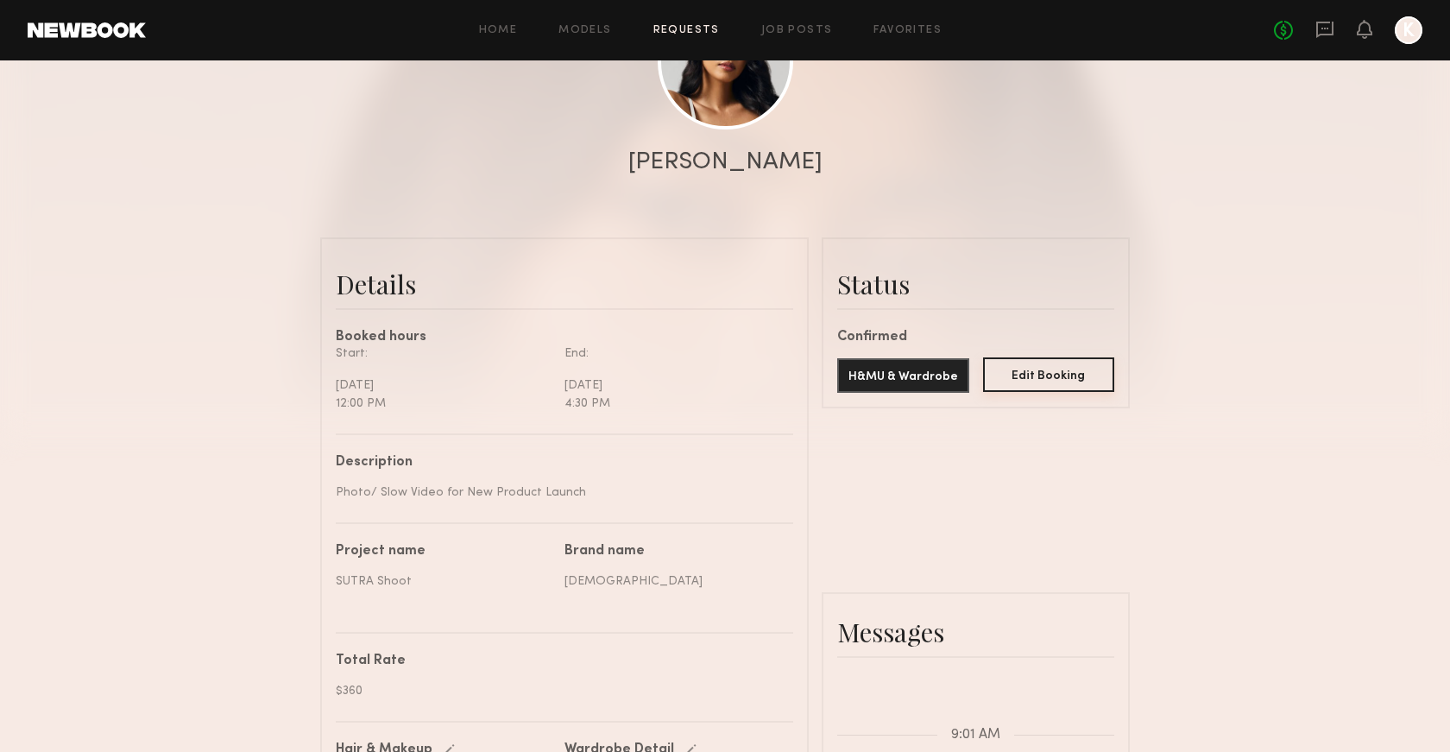
click at [1021, 374] on button "Edit Booking" at bounding box center [1049, 374] width 132 height 35
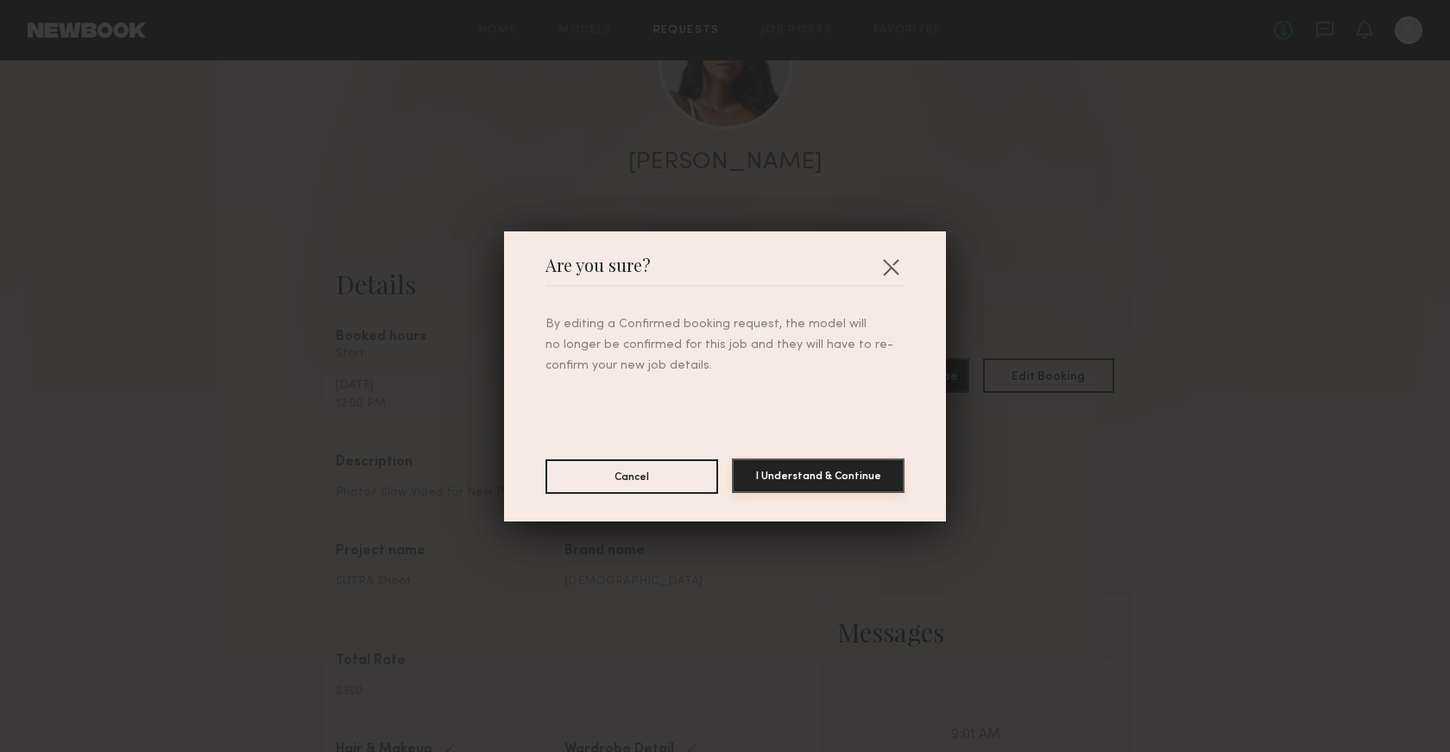
click at [797, 470] on button "I Understand & Continue" at bounding box center [818, 475] width 173 height 35
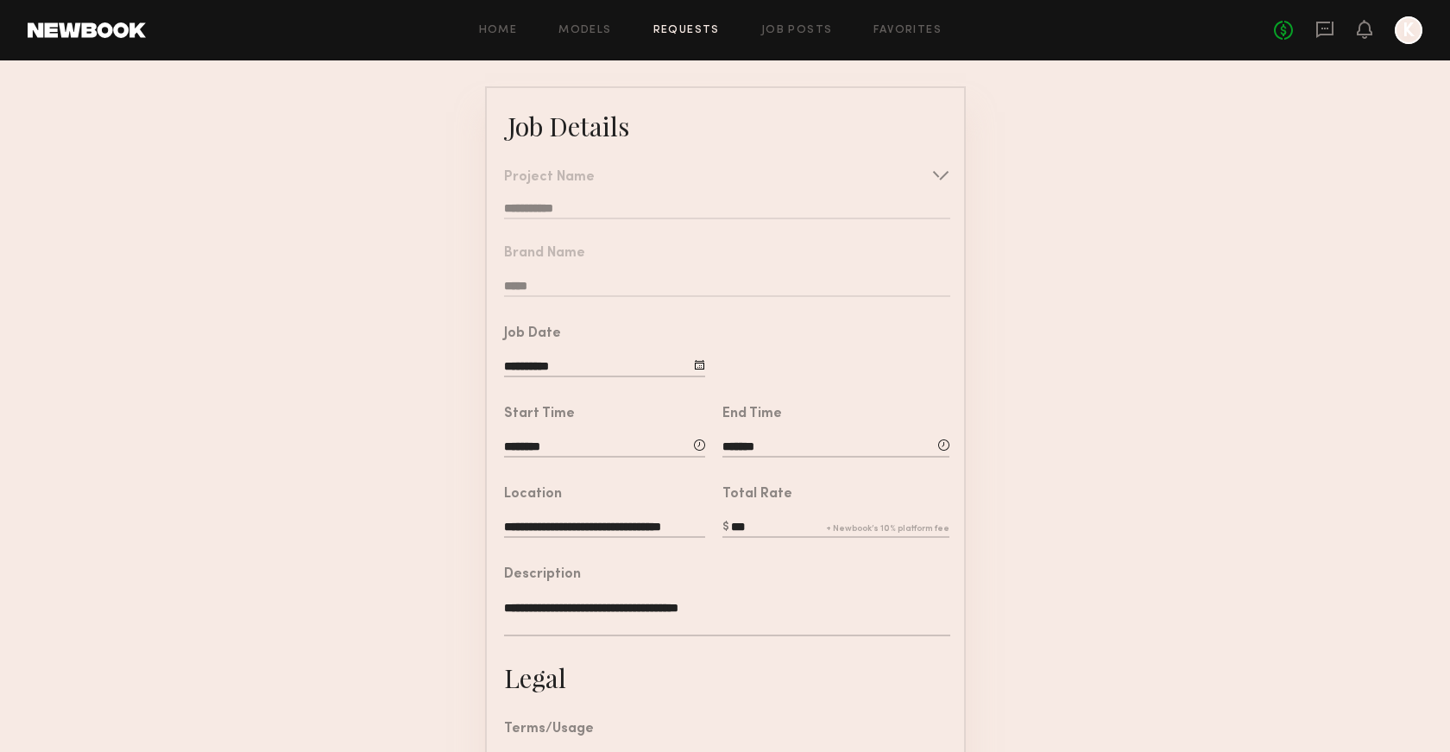
scroll to position [122, 0]
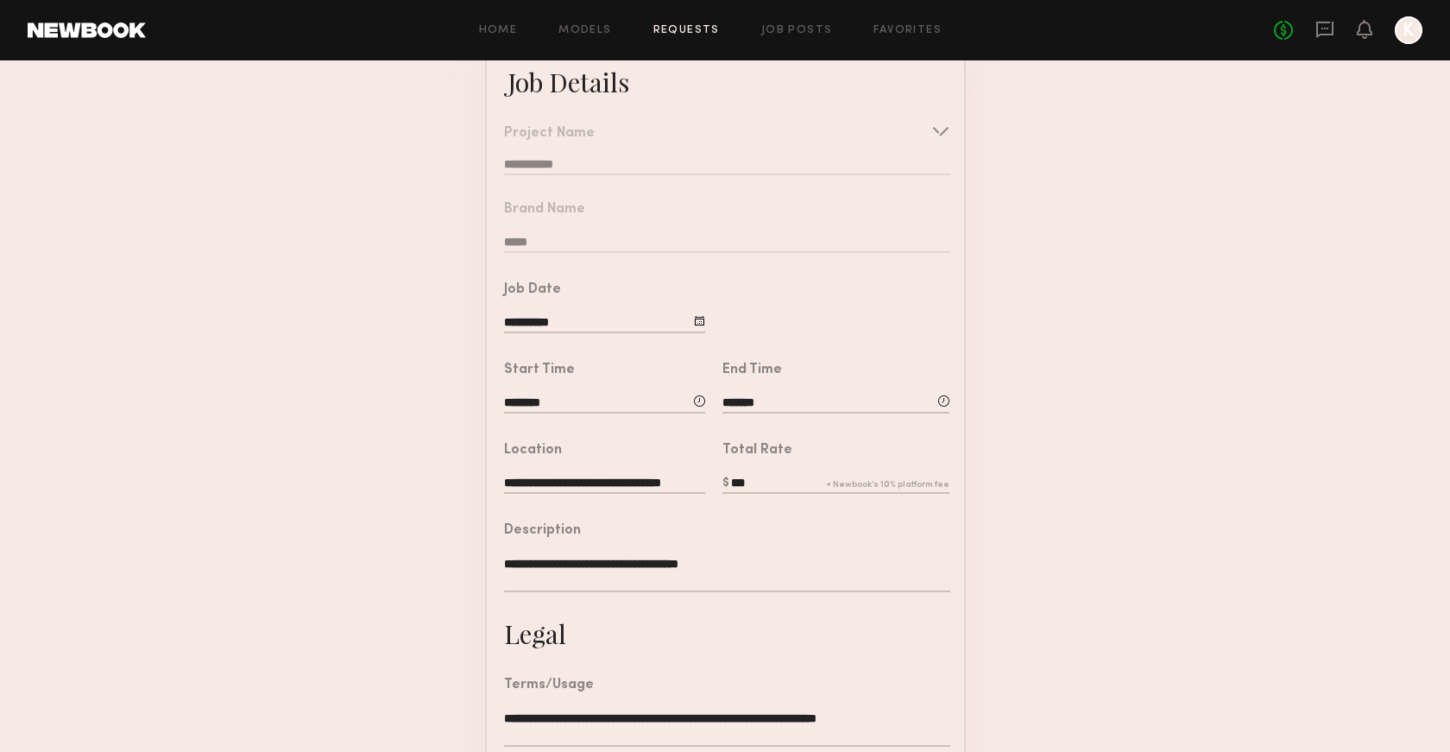
drag, startPoint x: 788, startPoint y: 483, endPoint x: 694, endPoint y: 482, distance: 94.1
click at [694, 482] on common-border "**********" at bounding box center [725, 508] width 481 height 932
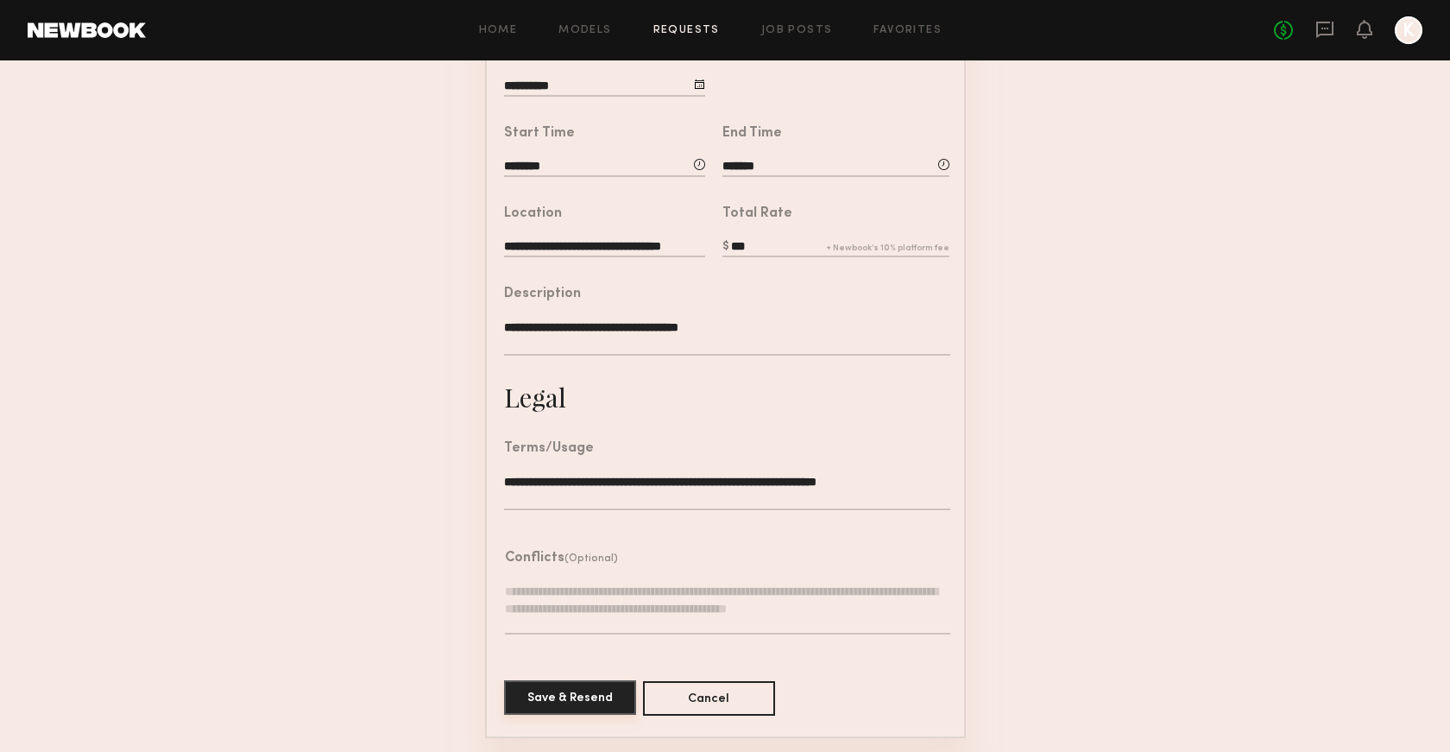
type input "***"
click at [561, 700] on button "Save & Resend" at bounding box center [570, 697] width 132 height 35
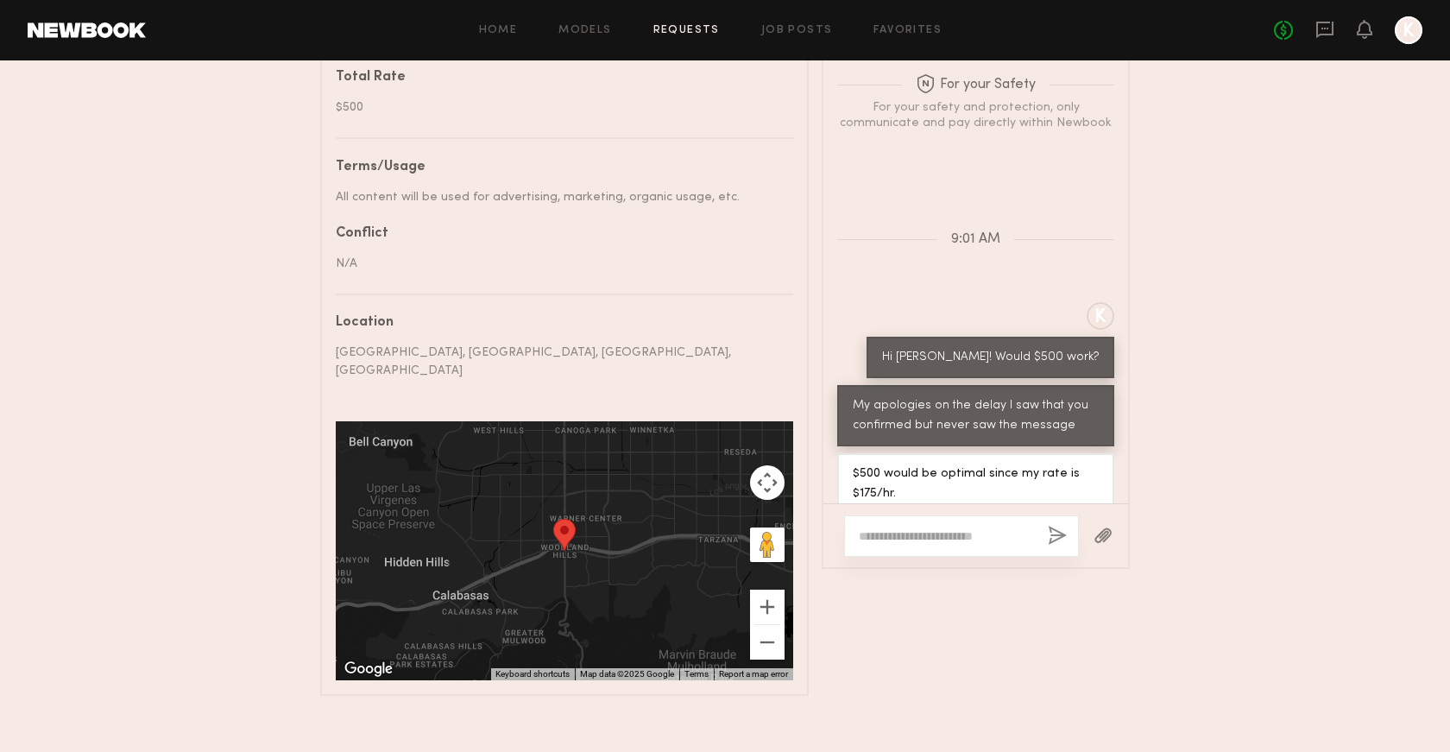
scroll to position [848, 0]
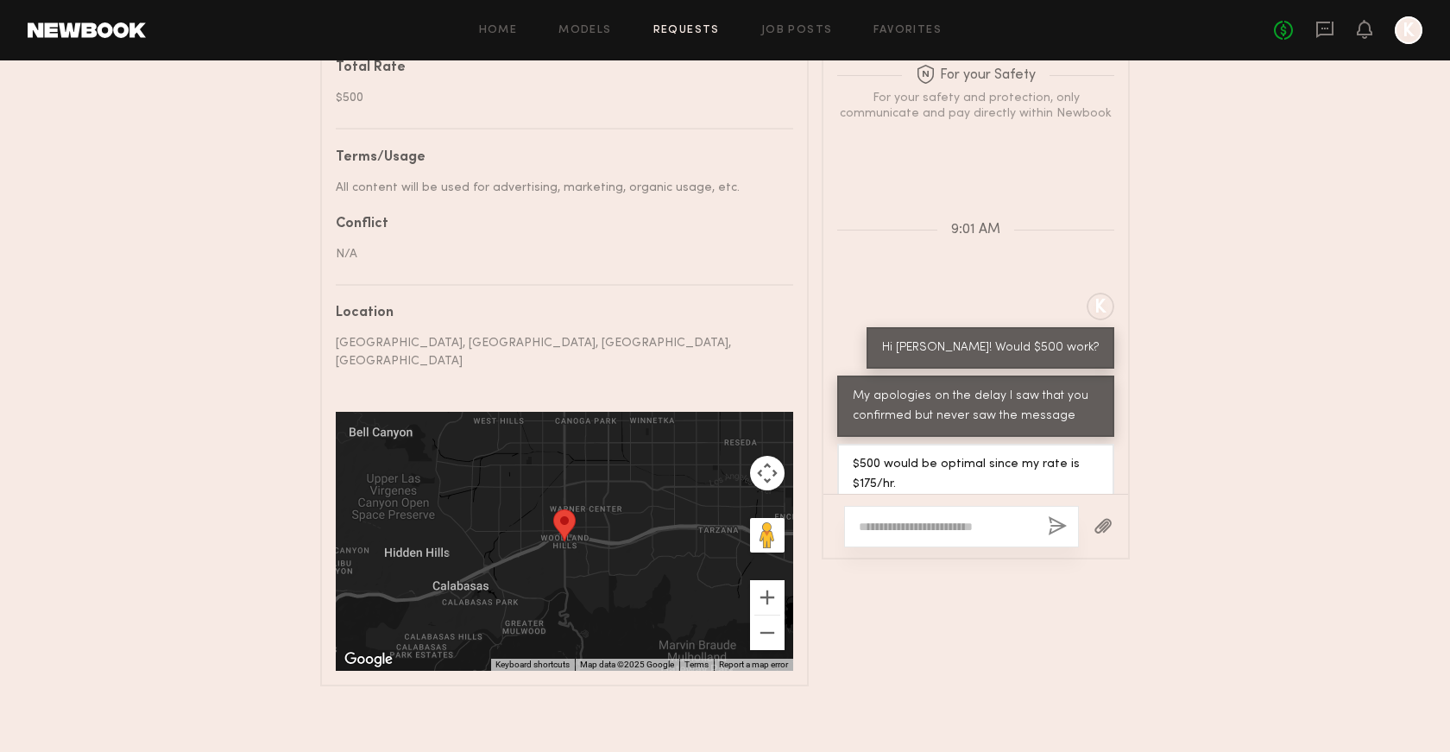
click at [892, 523] on textarea at bounding box center [946, 526] width 175 height 17
type textarea "**********"
click at [1056, 520] on button "button" at bounding box center [1058, 527] width 19 height 22
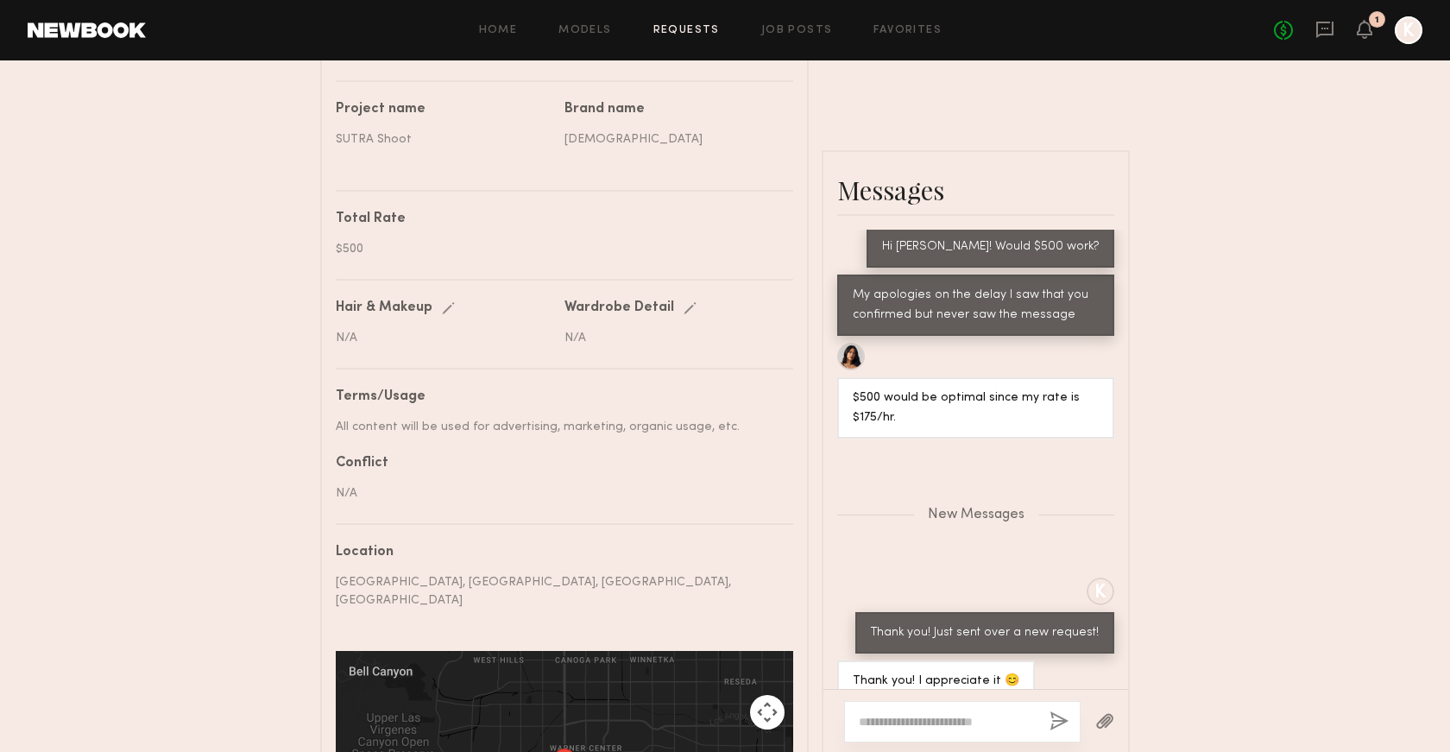
scroll to position [701, 0]
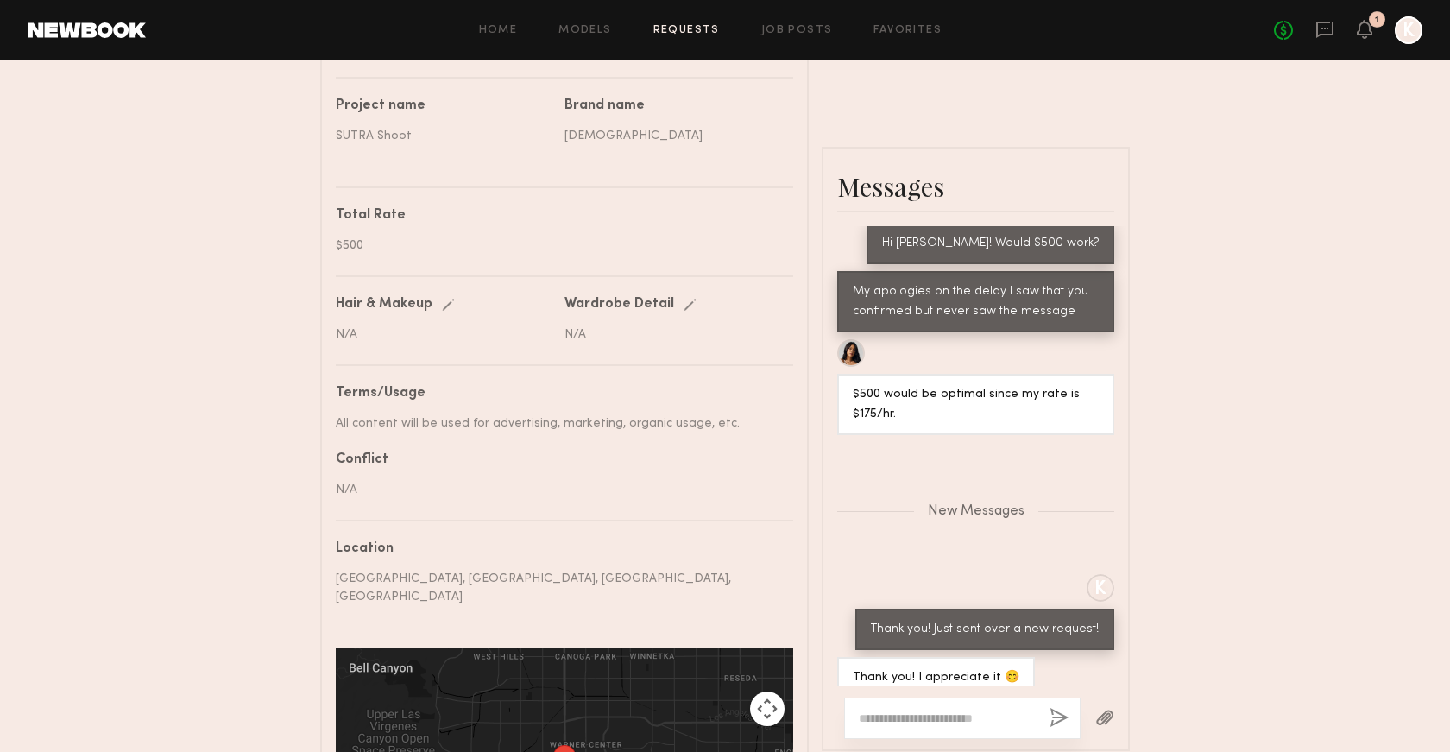
click at [908, 715] on textarea at bounding box center [947, 717] width 177 height 17
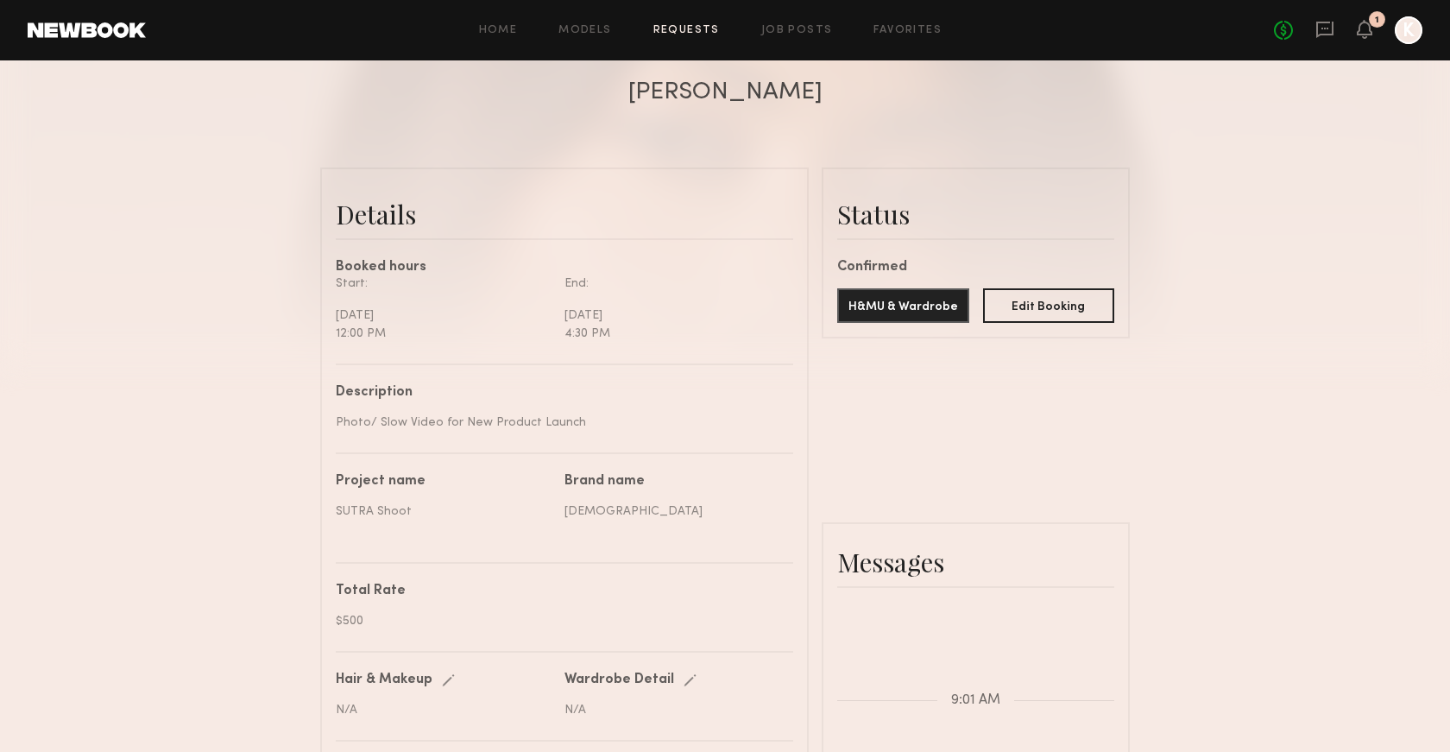
scroll to position [72, 0]
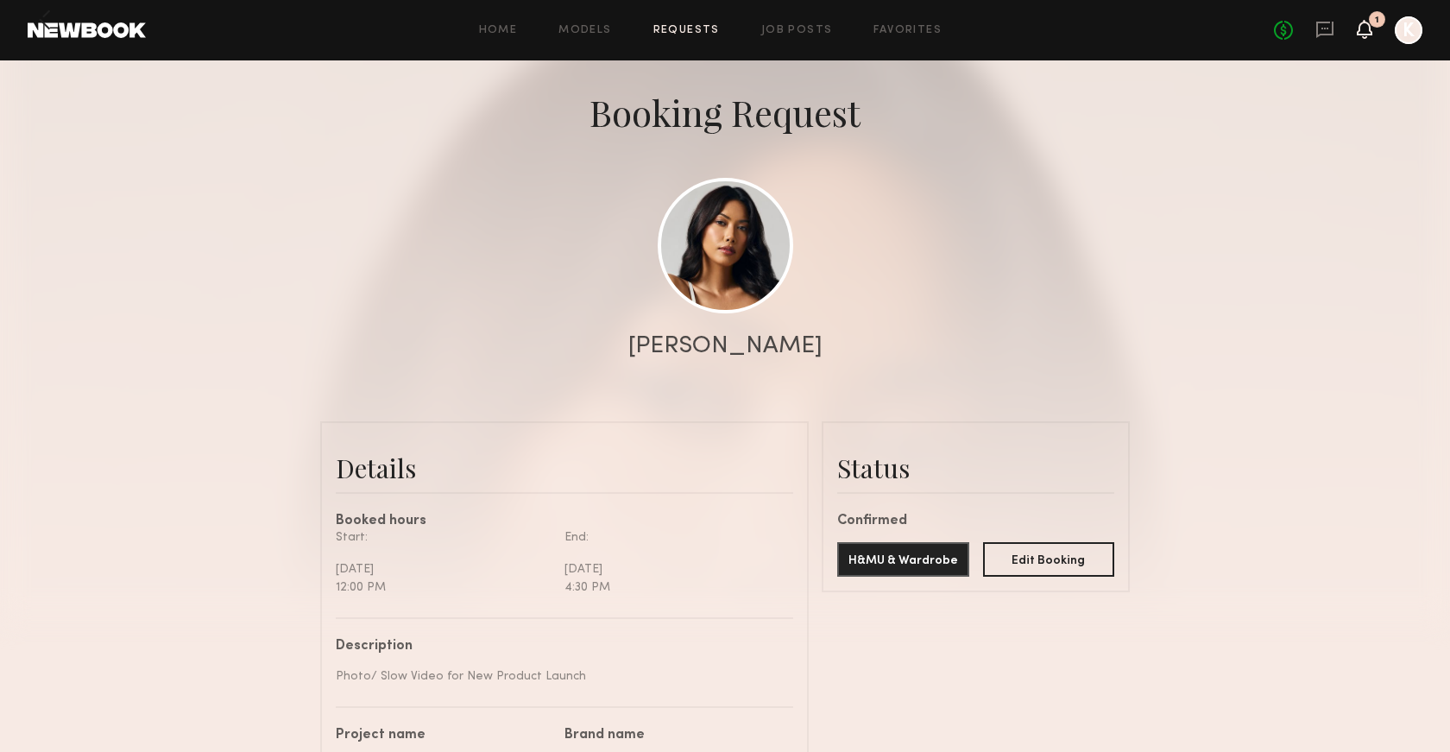
click at [1371, 35] on icon at bounding box center [1365, 29] width 16 height 19
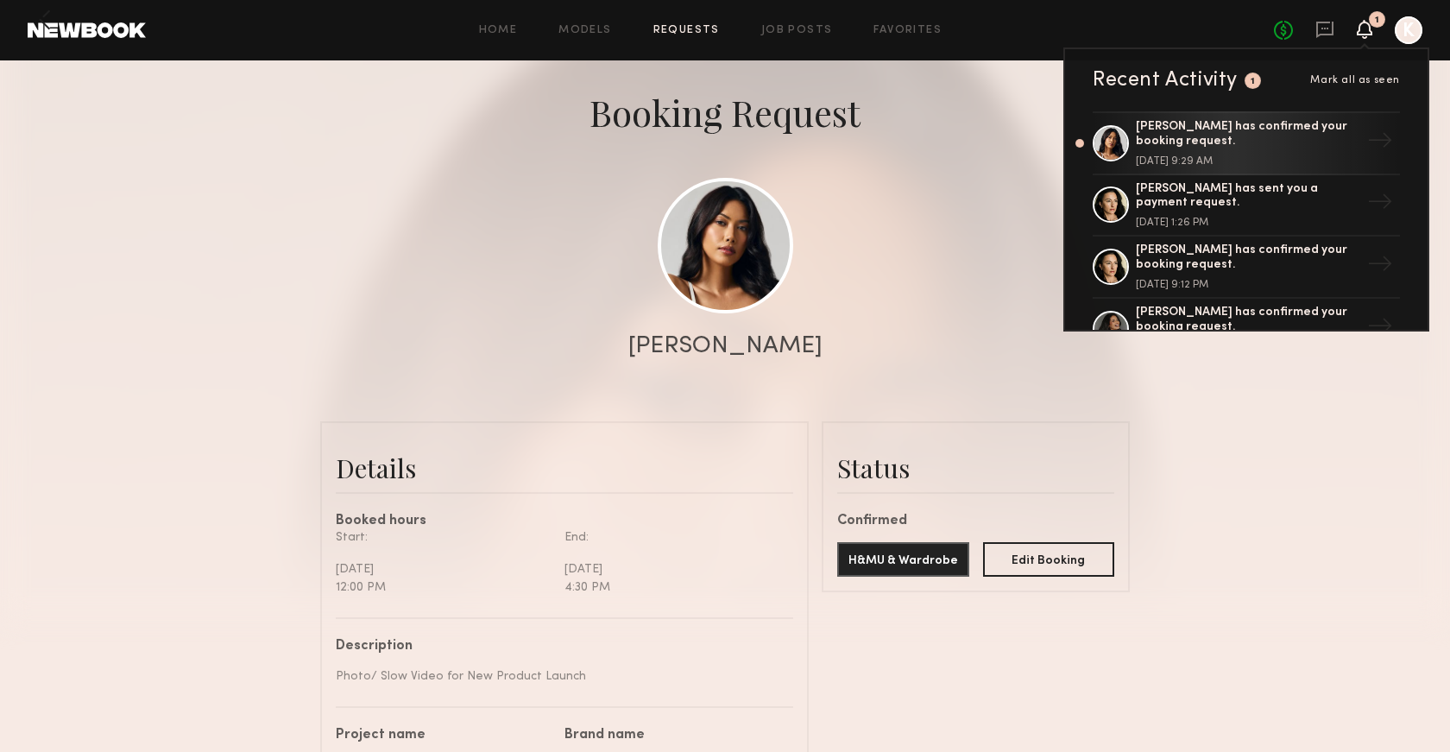
click at [1371, 23] on div "1" at bounding box center [1377, 19] width 16 height 16
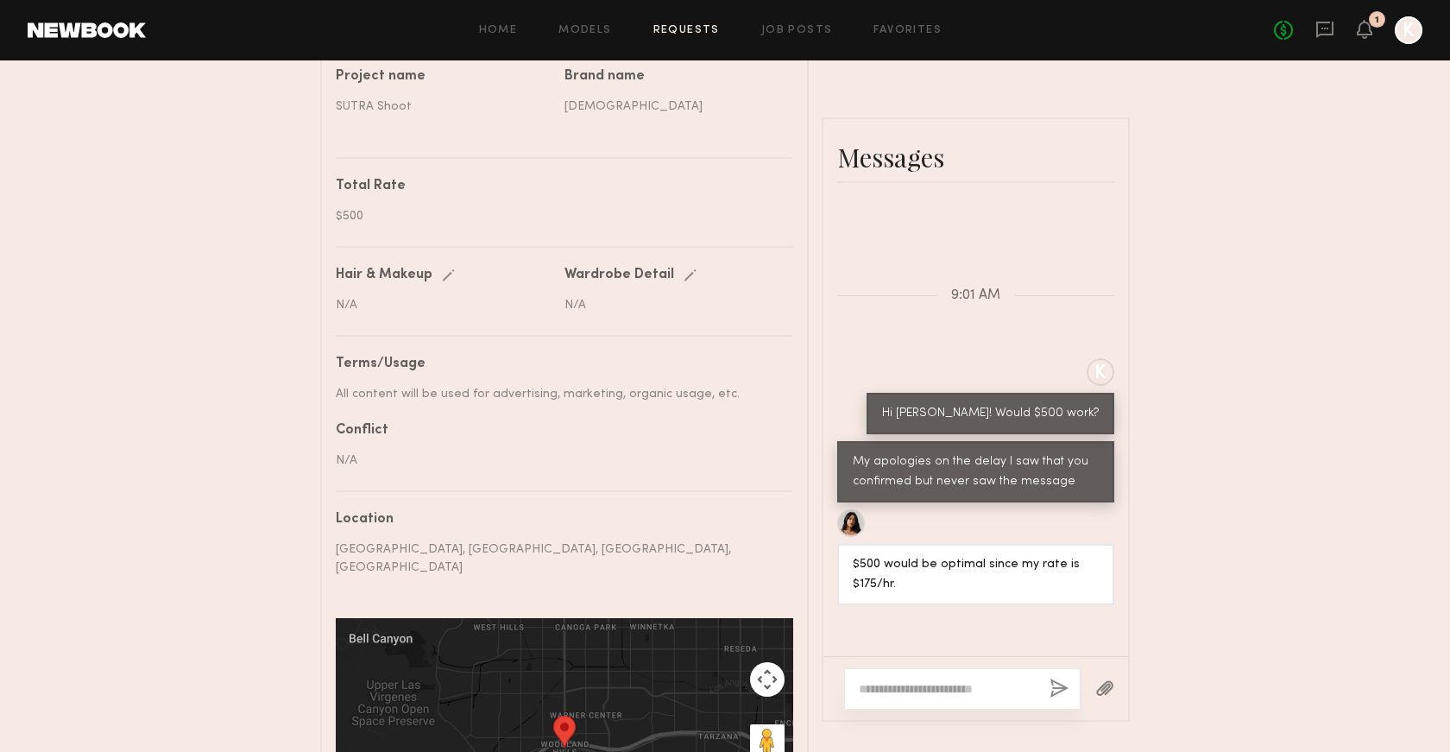
scroll to position [936, 0]
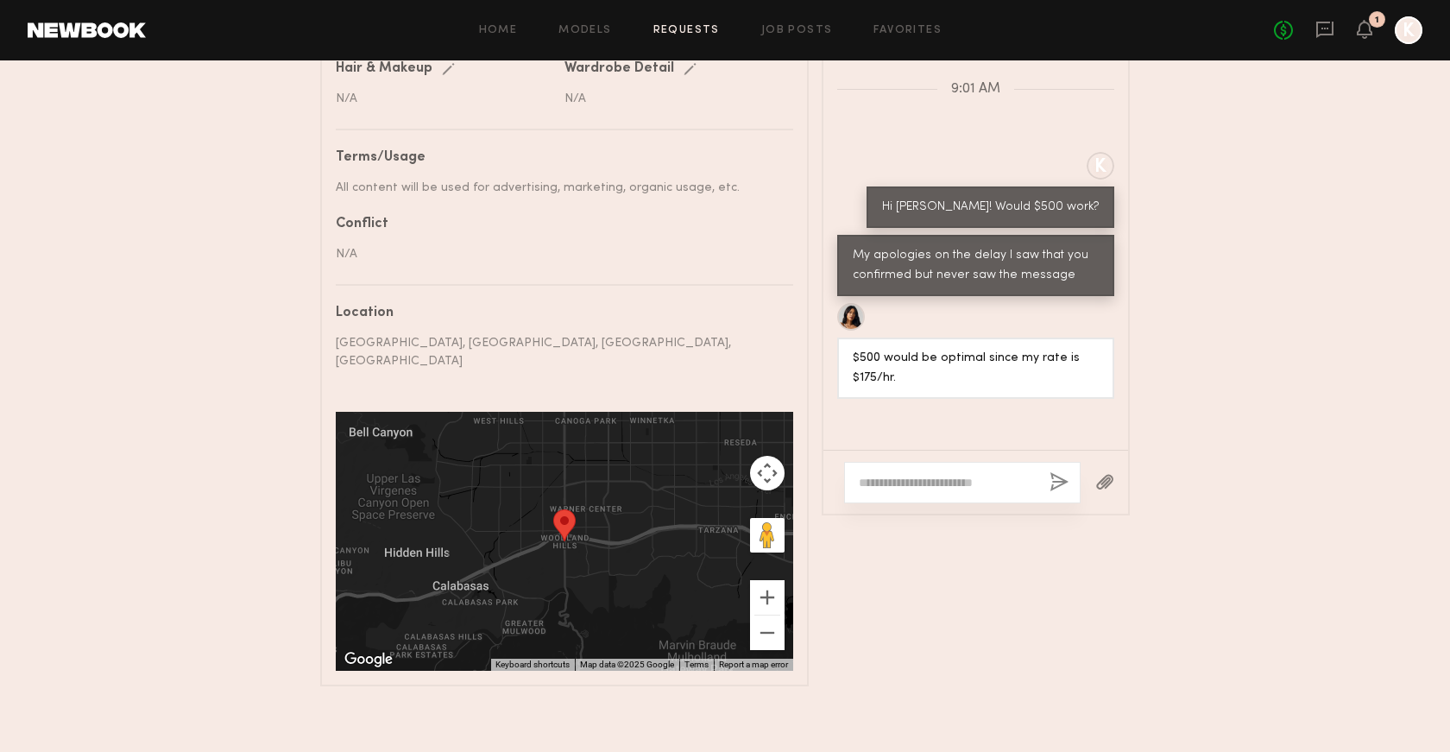
click at [923, 474] on textarea at bounding box center [947, 482] width 177 height 17
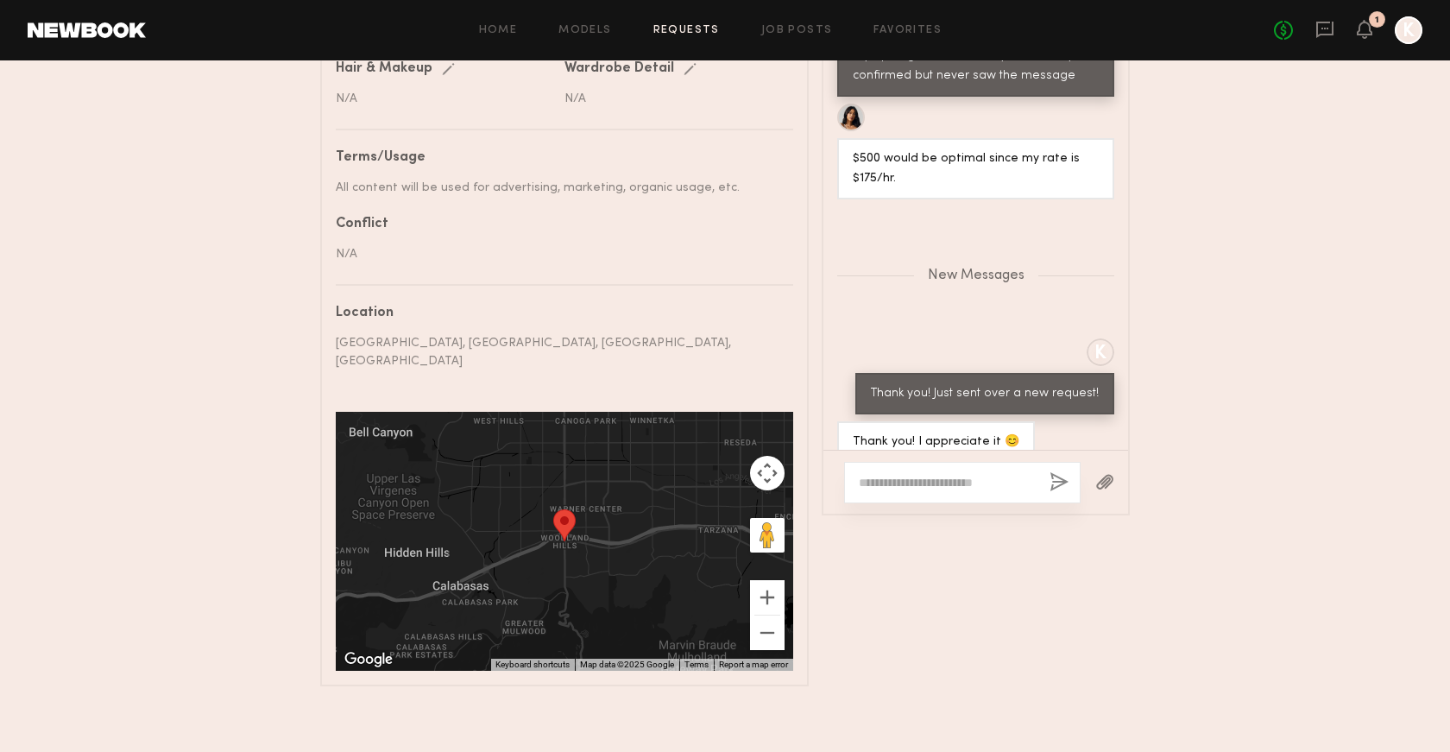
type textarea "*"
type textarea "**********"
click at [1056, 472] on button "button" at bounding box center [1058, 483] width 19 height 22
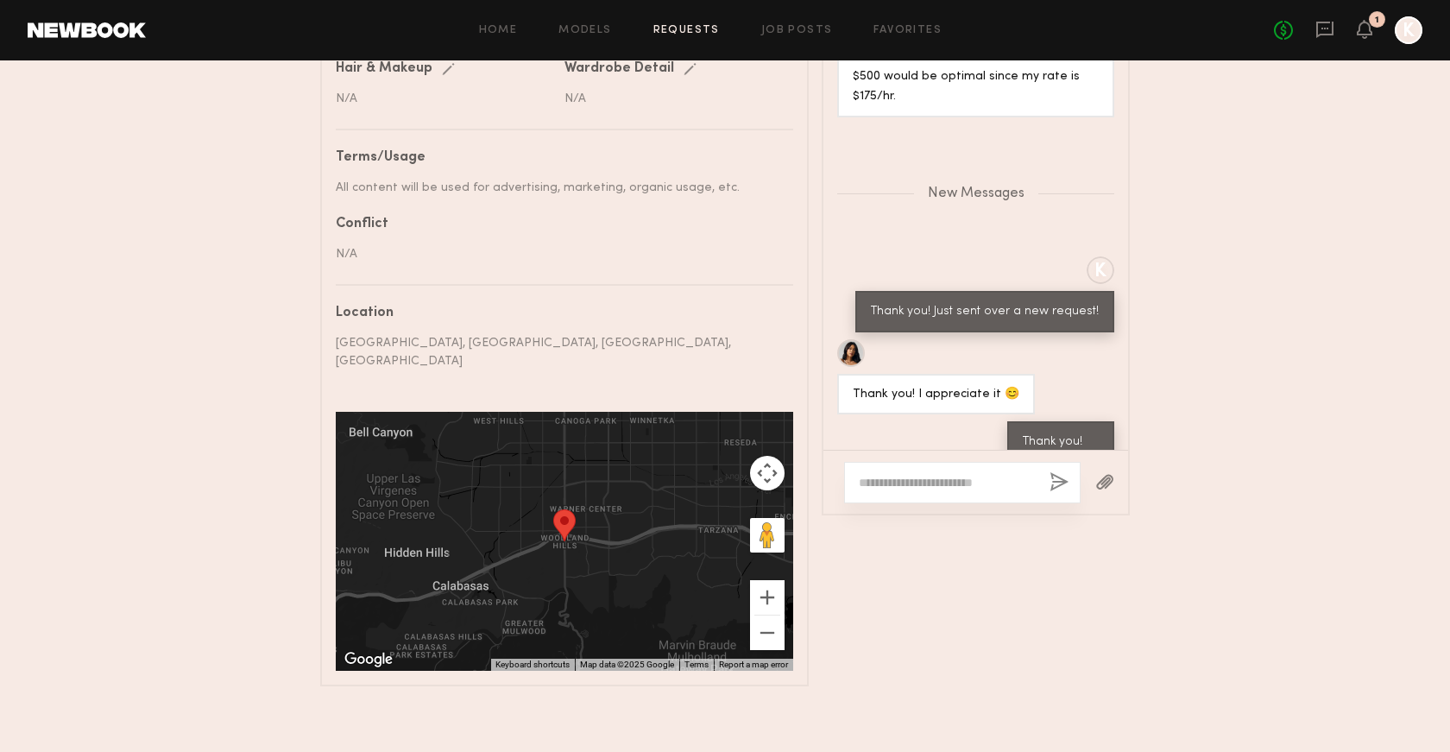
click at [1312, 35] on div "No fees up to $5,000 1 K" at bounding box center [1348, 30] width 148 height 28
click at [1324, 35] on icon at bounding box center [1324, 30] width 17 height 16
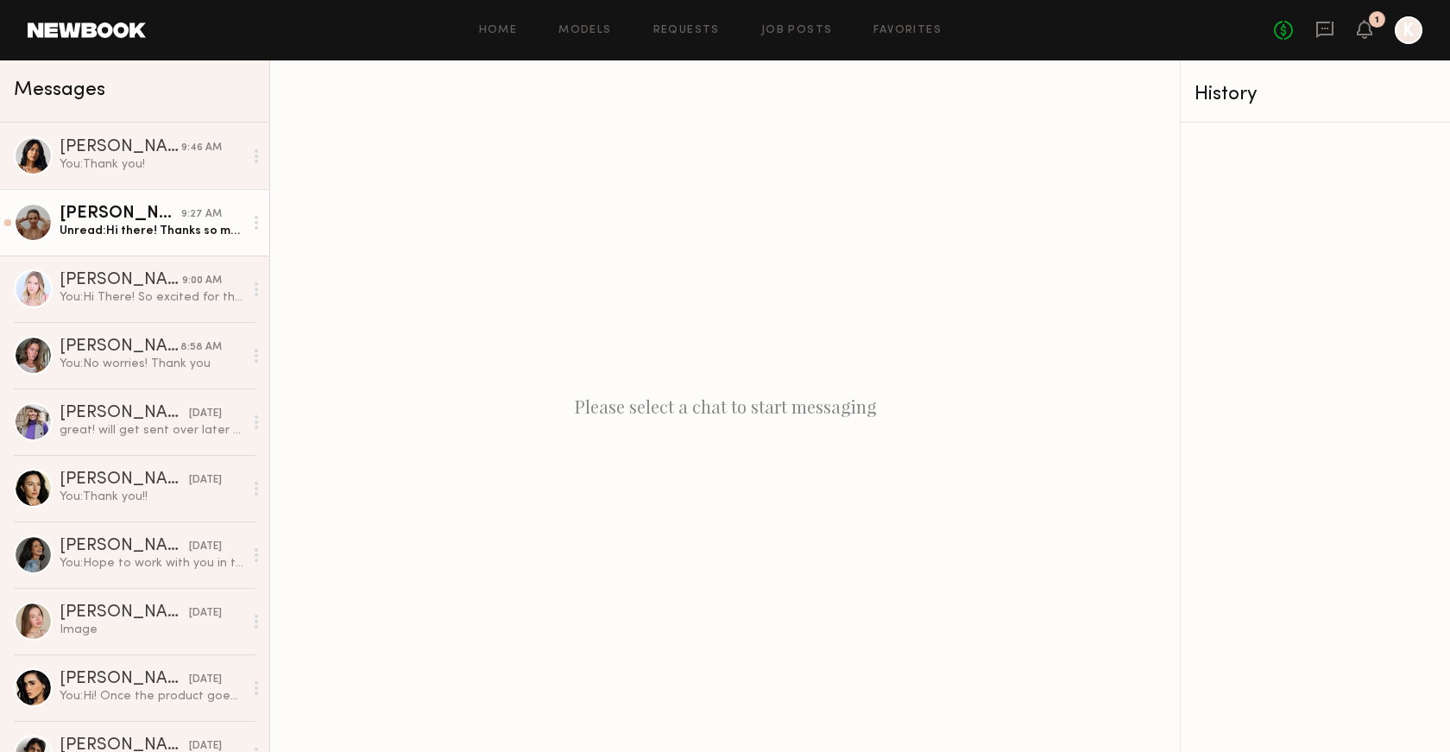
click at [156, 215] on div "Sasha S." at bounding box center [121, 213] width 122 height 17
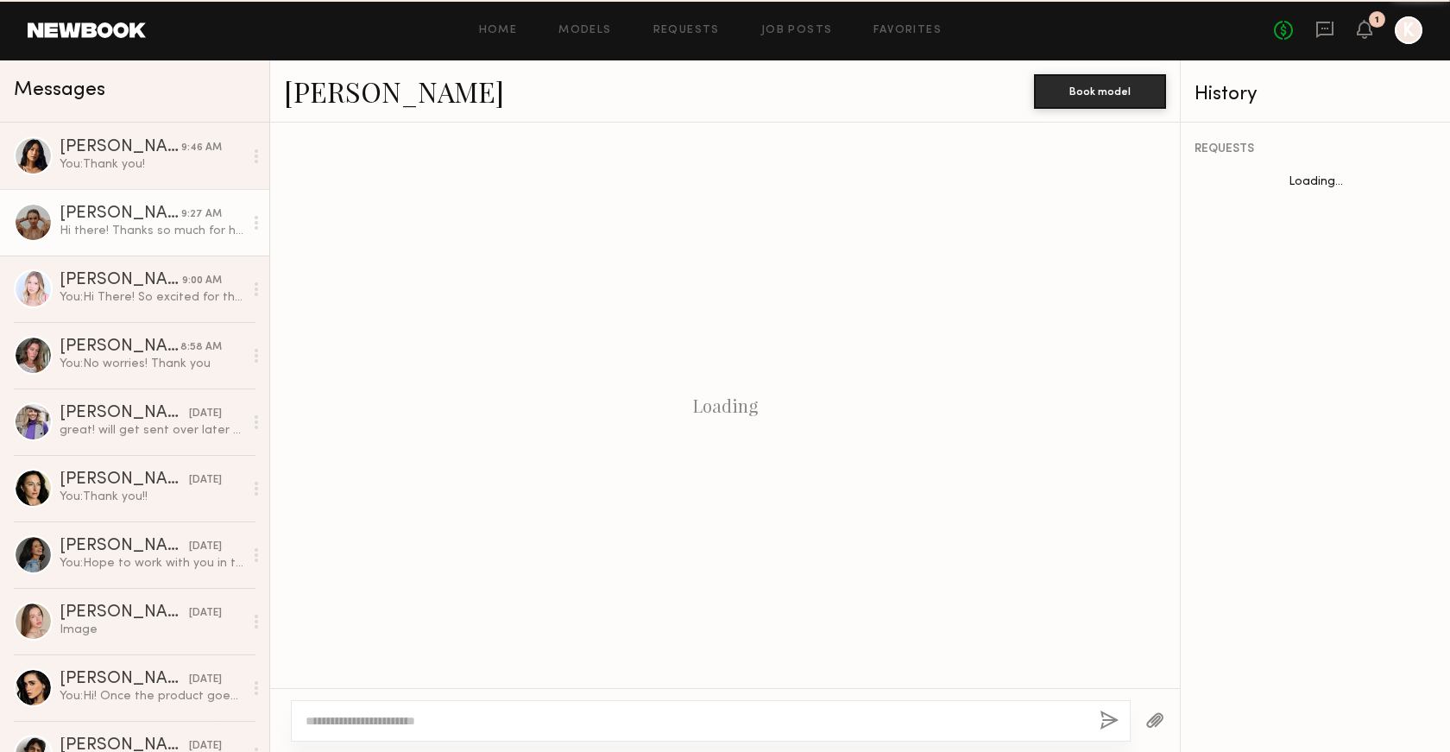
scroll to position [325, 0]
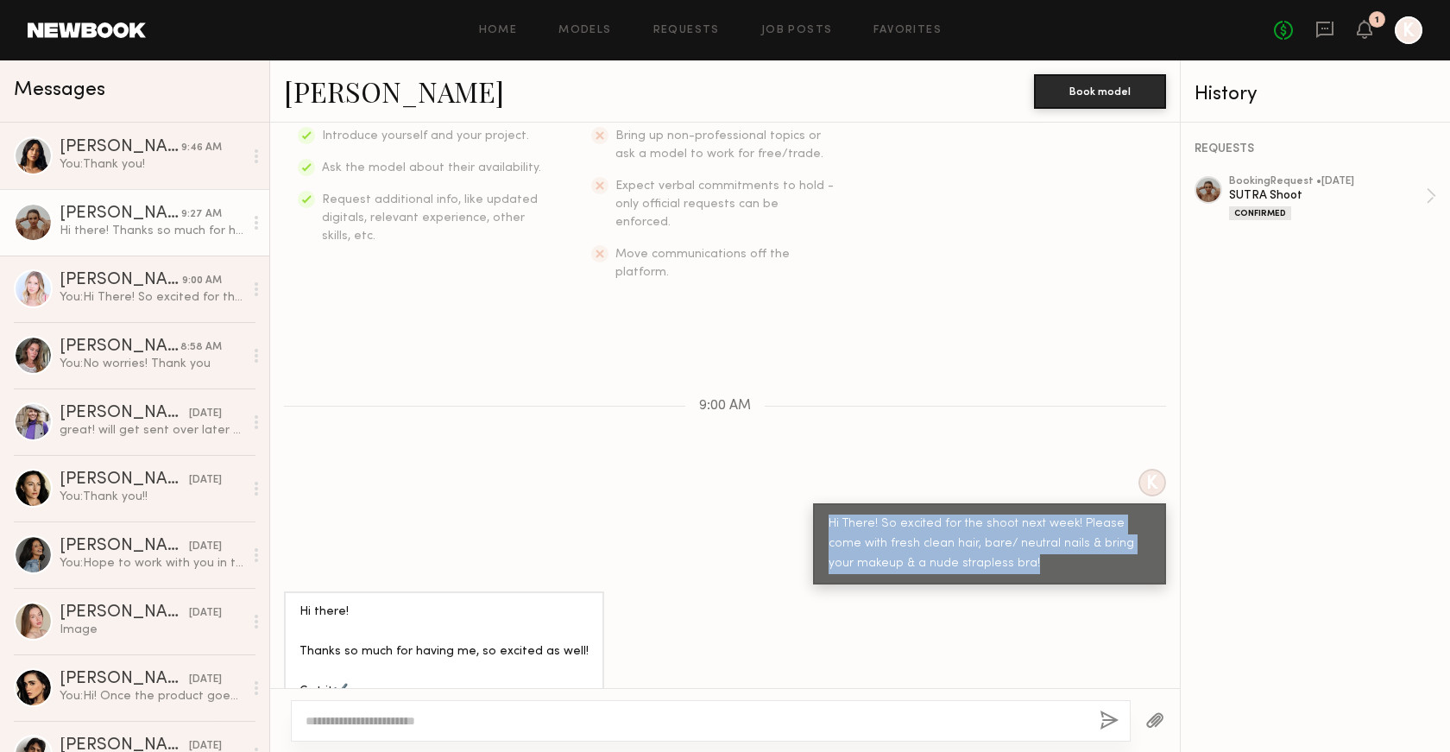
drag, startPoint x: 1030, startPoint y: 520, endPoint x: 816, endPoint y: 473, distance: 219.2
click at [817, 503] on div "Hi There! So excited for the shoot next week! Please come with fresh clean hair…" at bounding box center [989, 543] width 353 height 81
copy div "Hi There! So excited for the shoot next week! Please come with fresh clean hair…"
click at [190, 170] on div "You: Thank you!" at bounding box center [152, 164] width 184 height 16
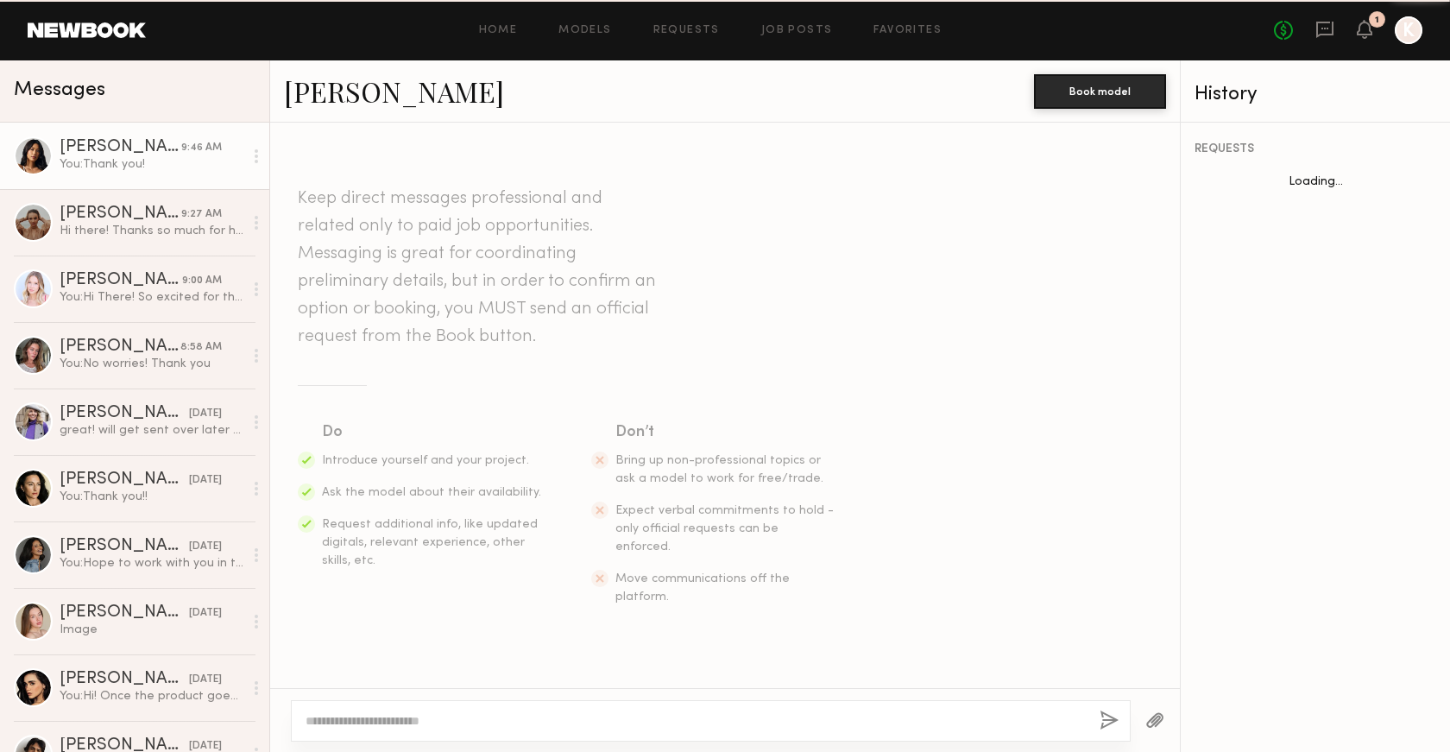
scroll to position [1464, 0]
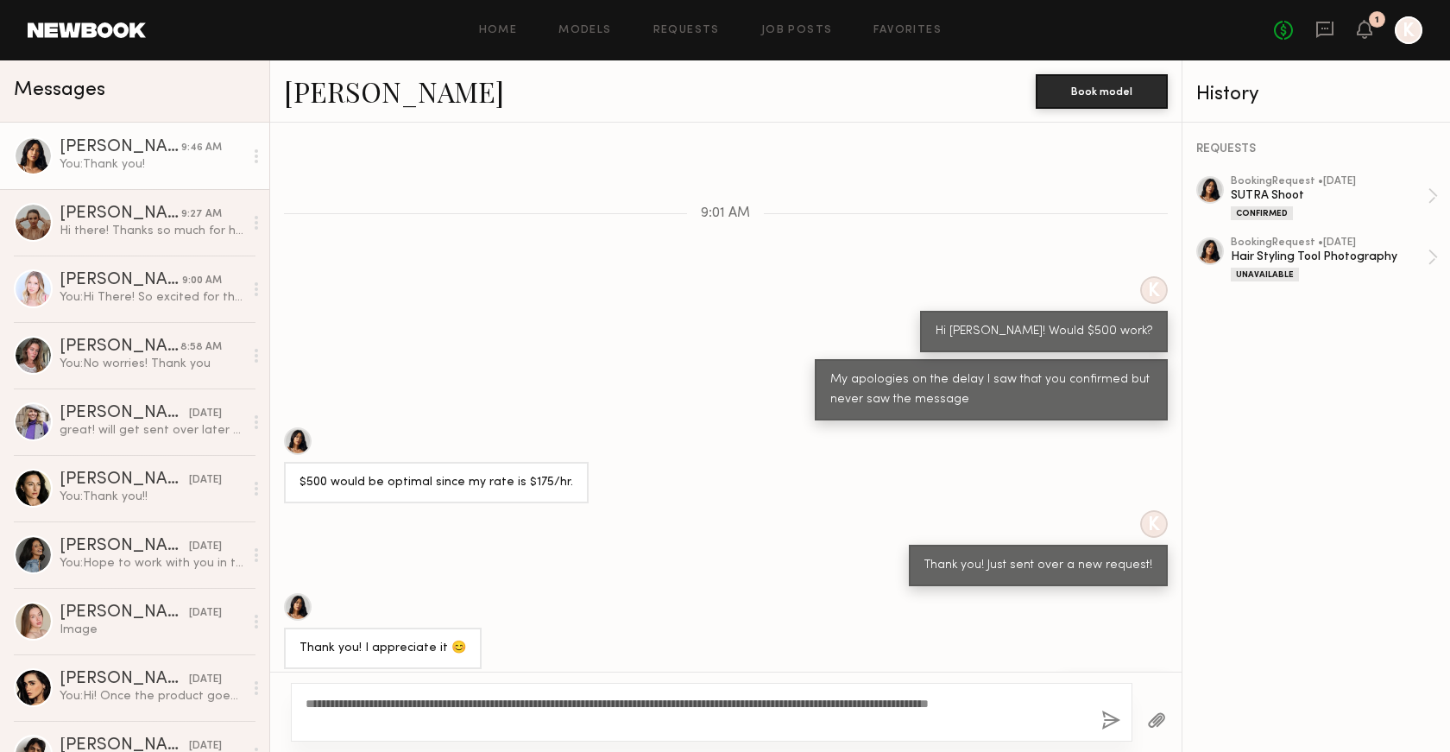
drag, startPoint x: 356, startPoint y: 703, endPoint x: 287, endPoint y: 701, distance: 69.1
click at [287, 701] on div "**********" at bounding box center [725, 711] width 911 height 80
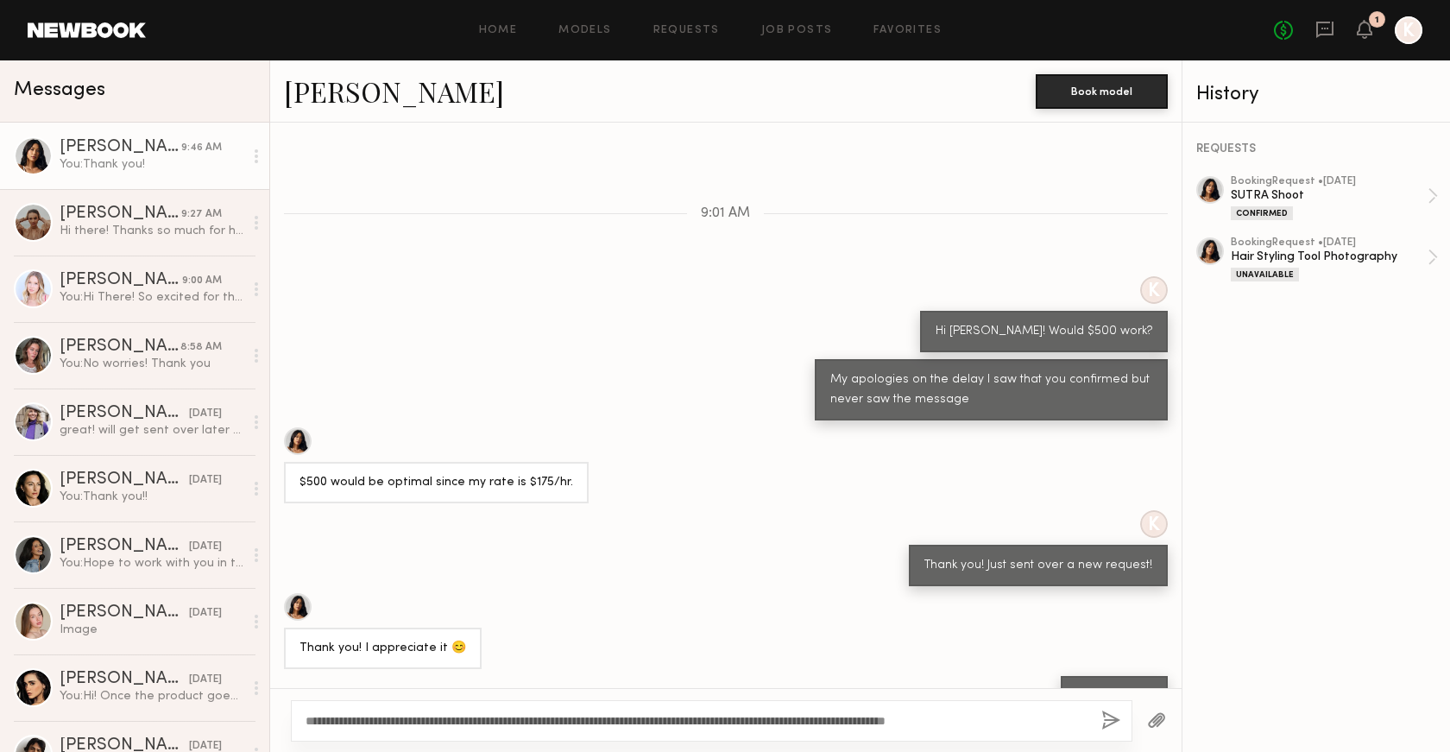
type textarea "**********"
click at [1109, 717] on button "button" at bounding box center [1110, 721] width 19 height 22
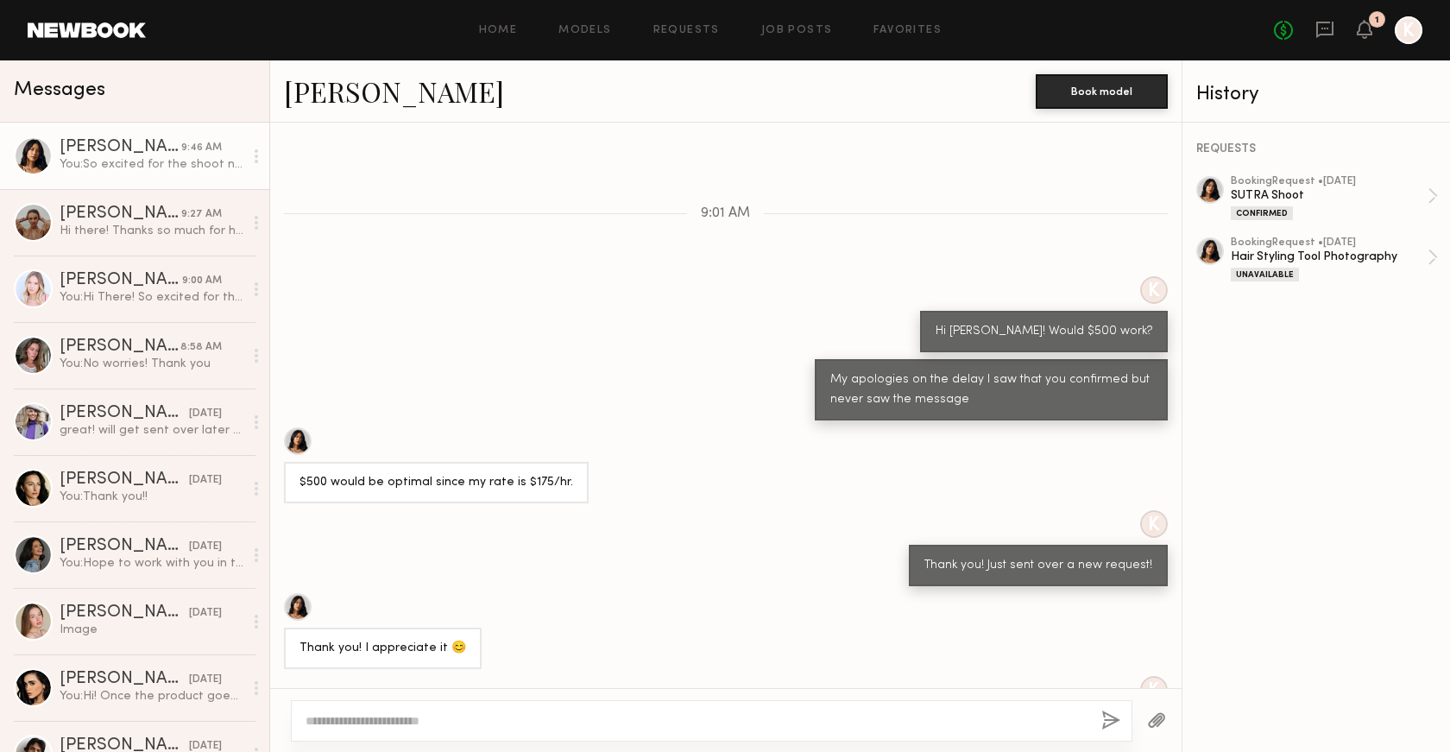
scroll to position [1717, 0]
